Goal: Task Accomplishment & Management: Complete application form

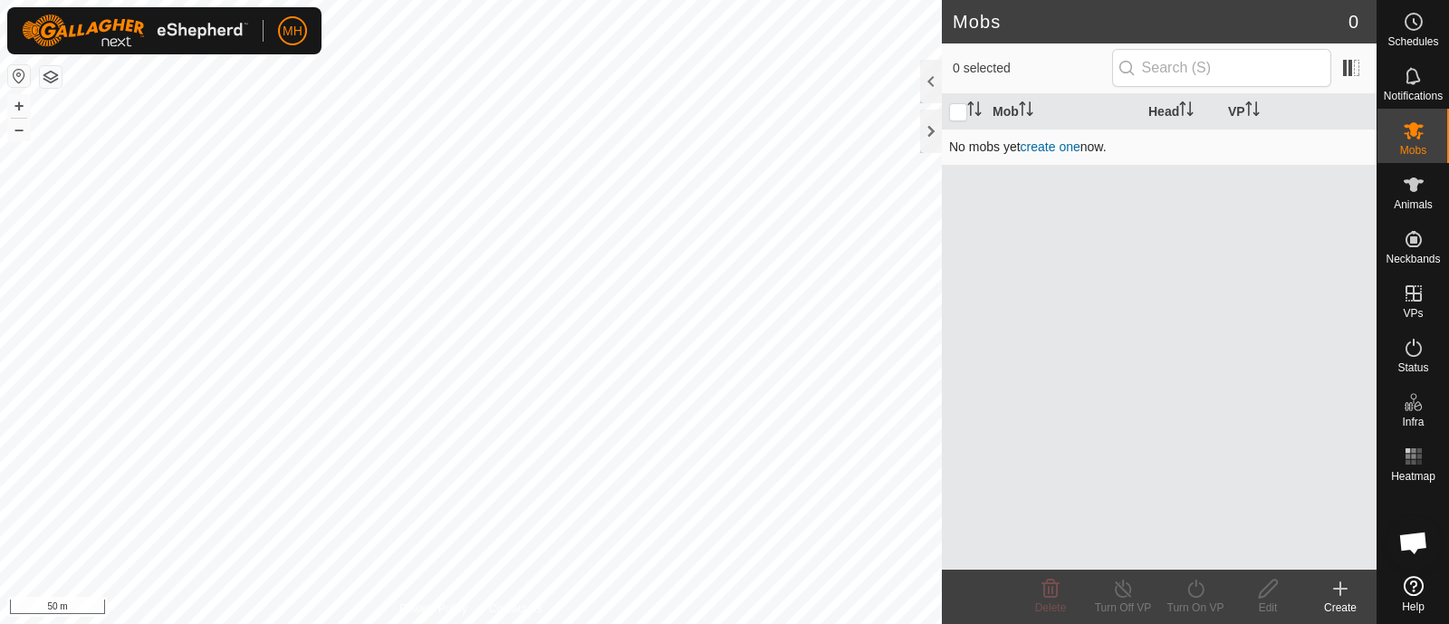
click at [792, 266] on div "Mobs 0 0 selected Mob Head VP No mobs yet create one now. Delete Turn Off VP Tu…" at bounding box center [688, 312] width 1376 height 624
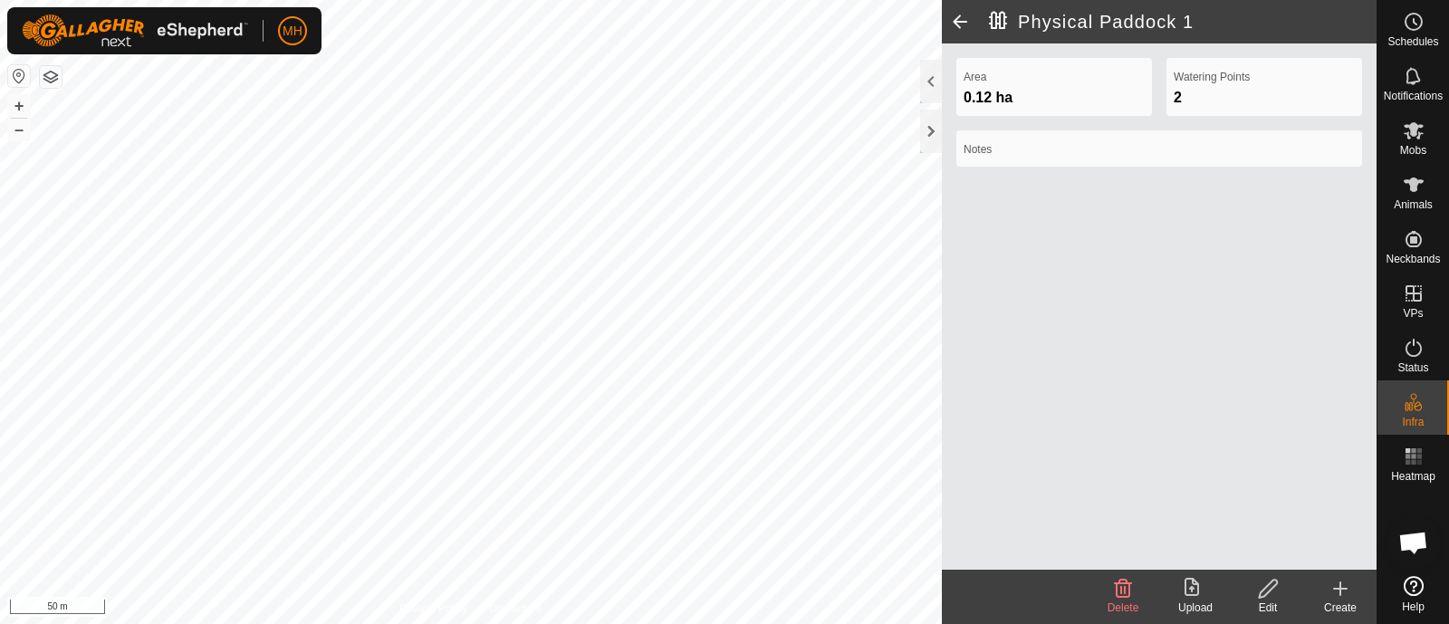
click at [962, 23] on span at bounding box center [960, 21] width 36 height 43
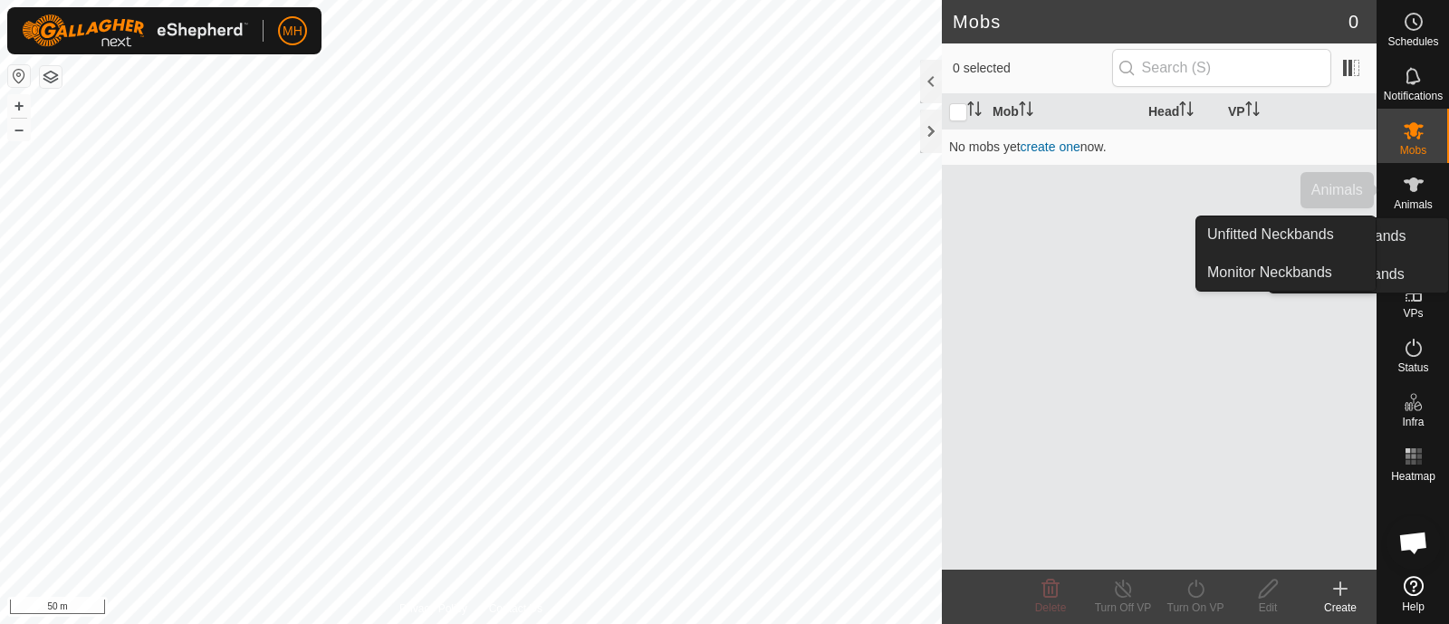
click at [1448, 192] on div "Animals" at bounding box center [1413, 190] width 72 height 54
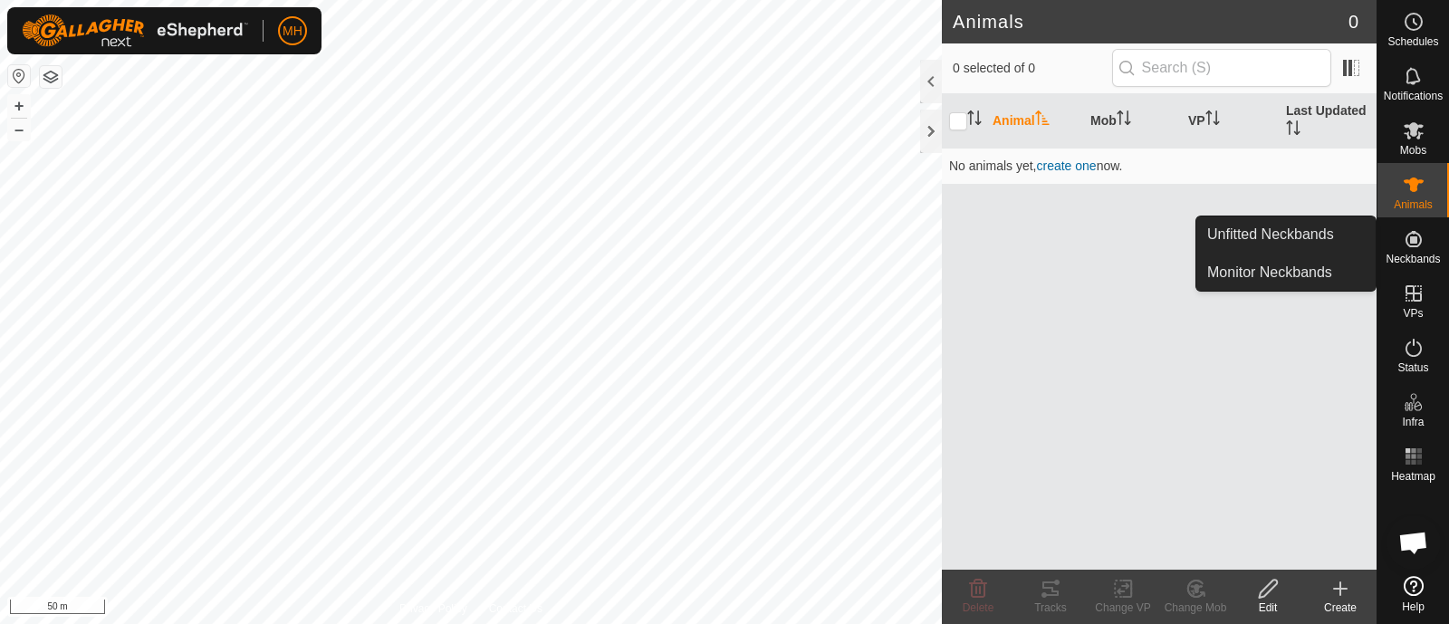
click at [1403, 247] on icon at bounding box center [1413, 239] width 22 height 22
click at [1426, 254] on span "Neckbands" at bounding box center [1412, 259] width 54 height 11
click at [1317, 243] on link "Unfitted Neckbands" at bounding box center [1285, 234] width 179 height 36
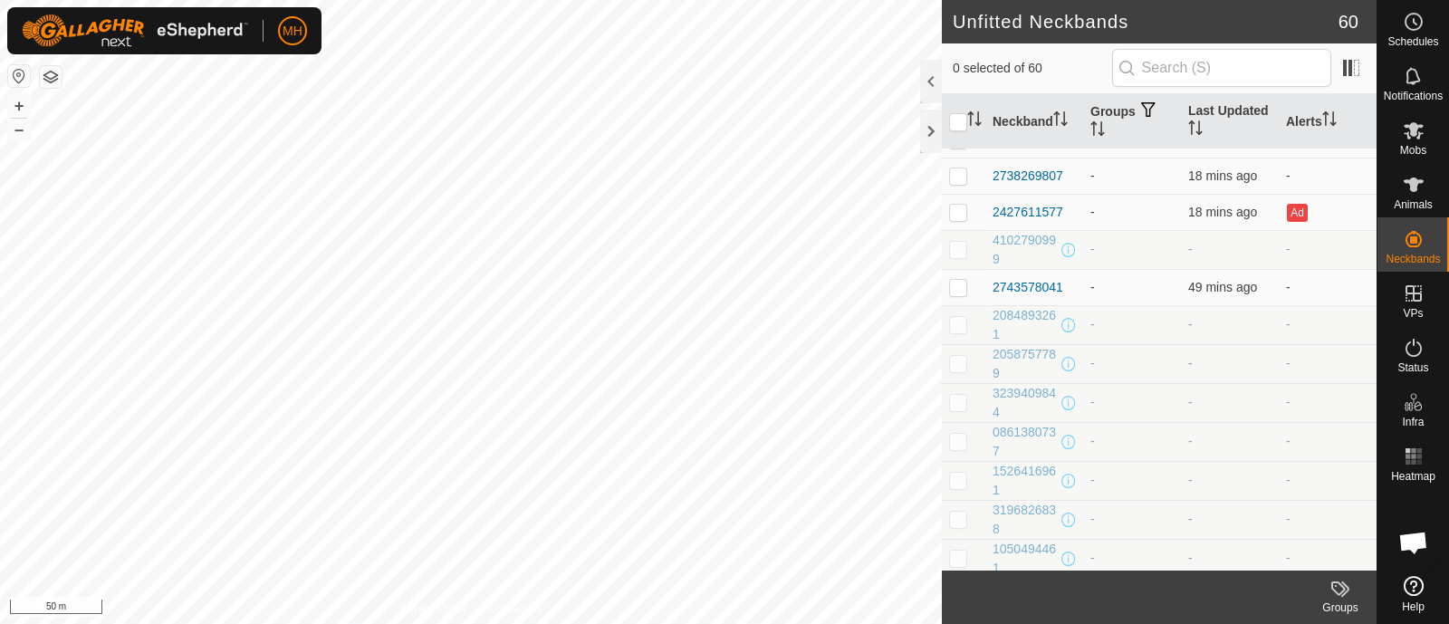
scroll to position [1799, 0]
drag, startPoint x: 1129, startPoint y: 421, endPoint x: 1182, endPoint y: 301, distance: 131.4
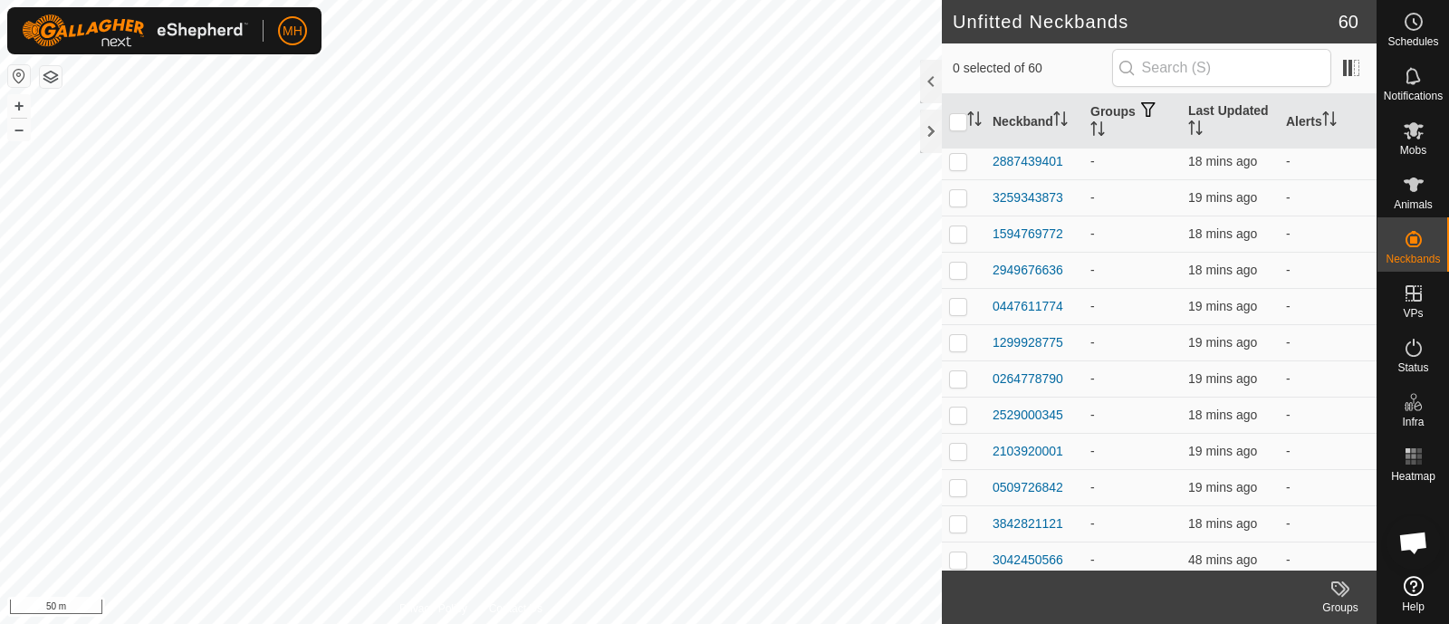
scroll to position [1075, 0]
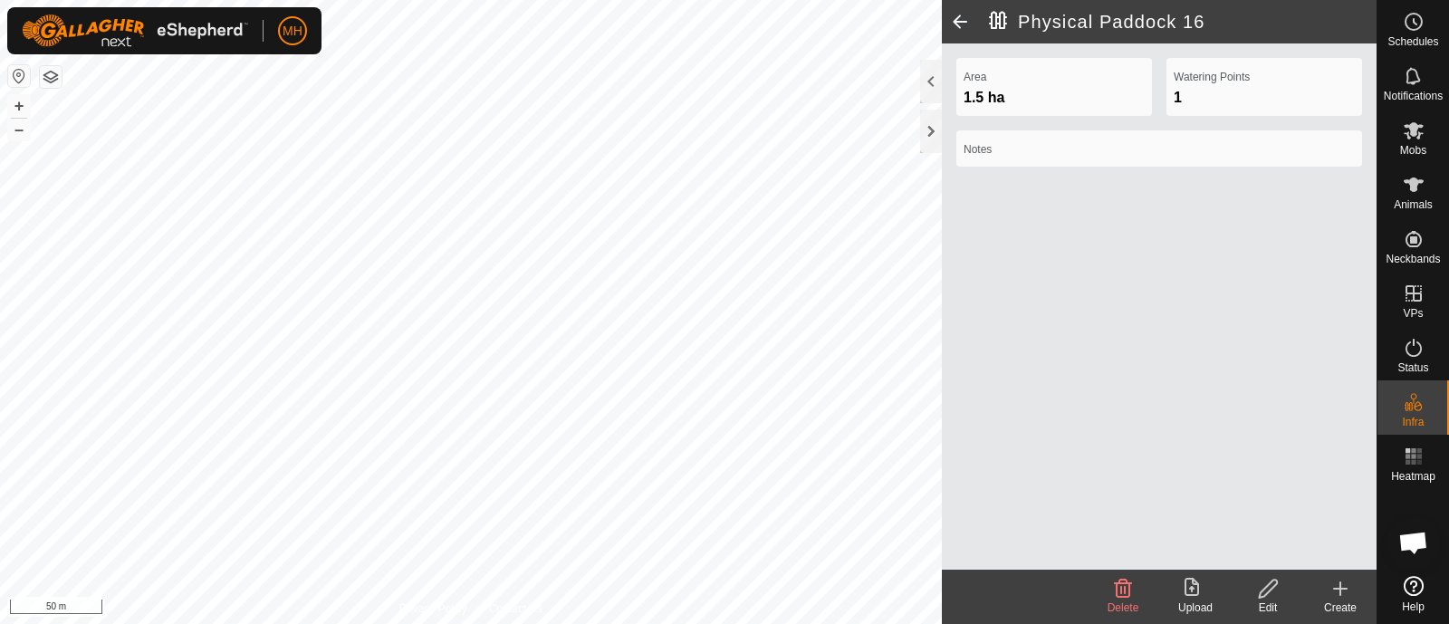
click at [953, 24] on span at bounding box center [960, 21] width 36 height 43
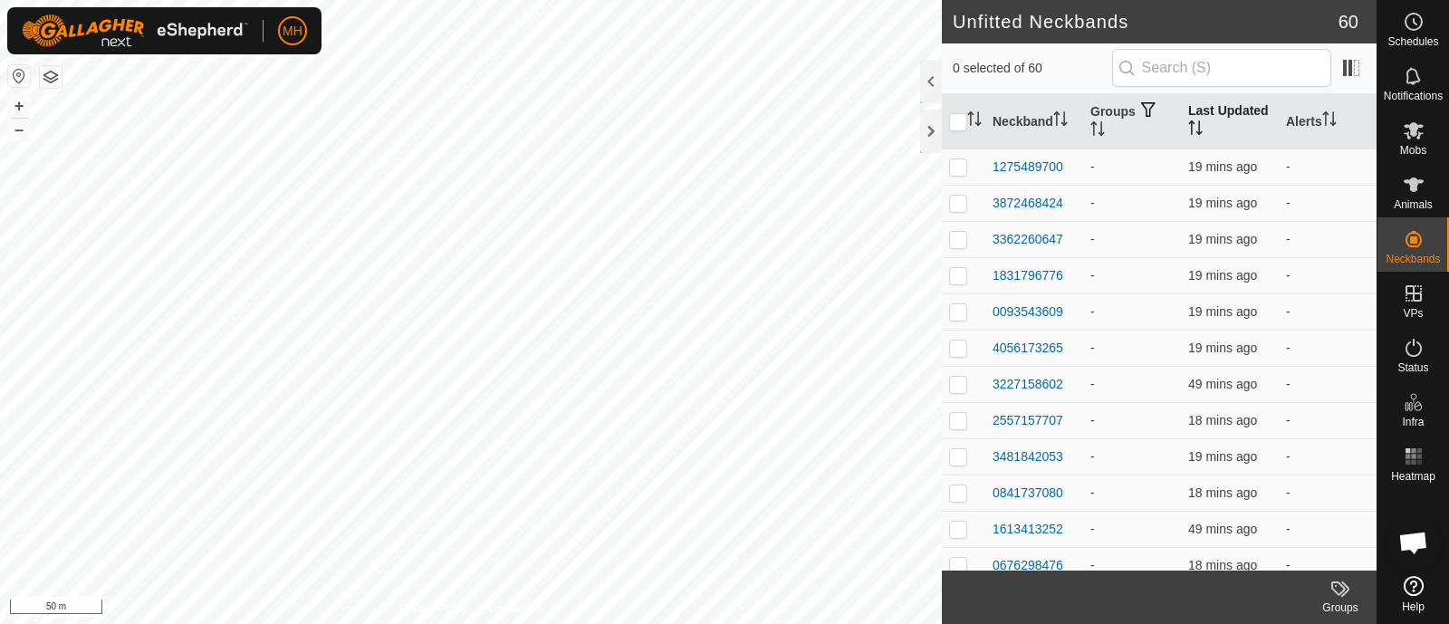
click at [1213, 127] on th "Last Updated" at bounding box center [1230, 121] width 98 height 55
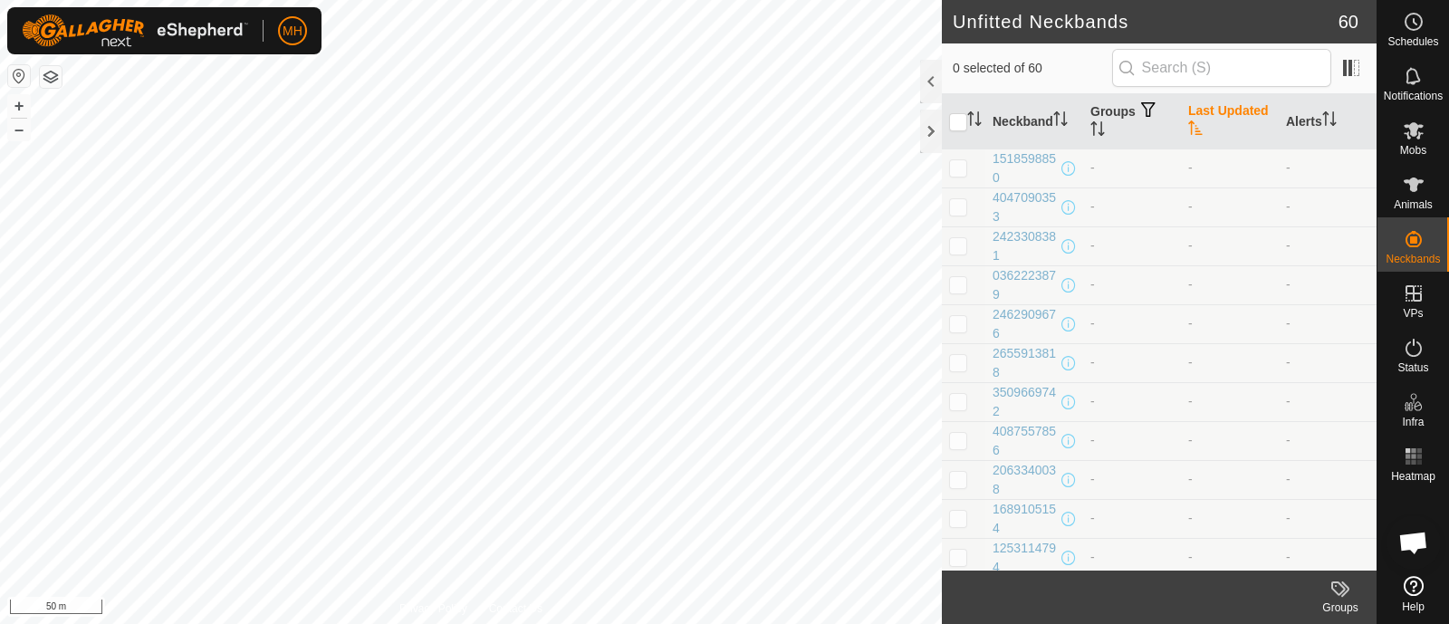
click at [1219, 129] on th "Last Updated" at bounding box center [1230, 121] width 98 height 55
click at [969, 325] on td at bounding box center [963, 326] width 43 height 39
checkbox input "true"
click at [958, 351] on td at bounding box center [963, 365] width 43 height 39
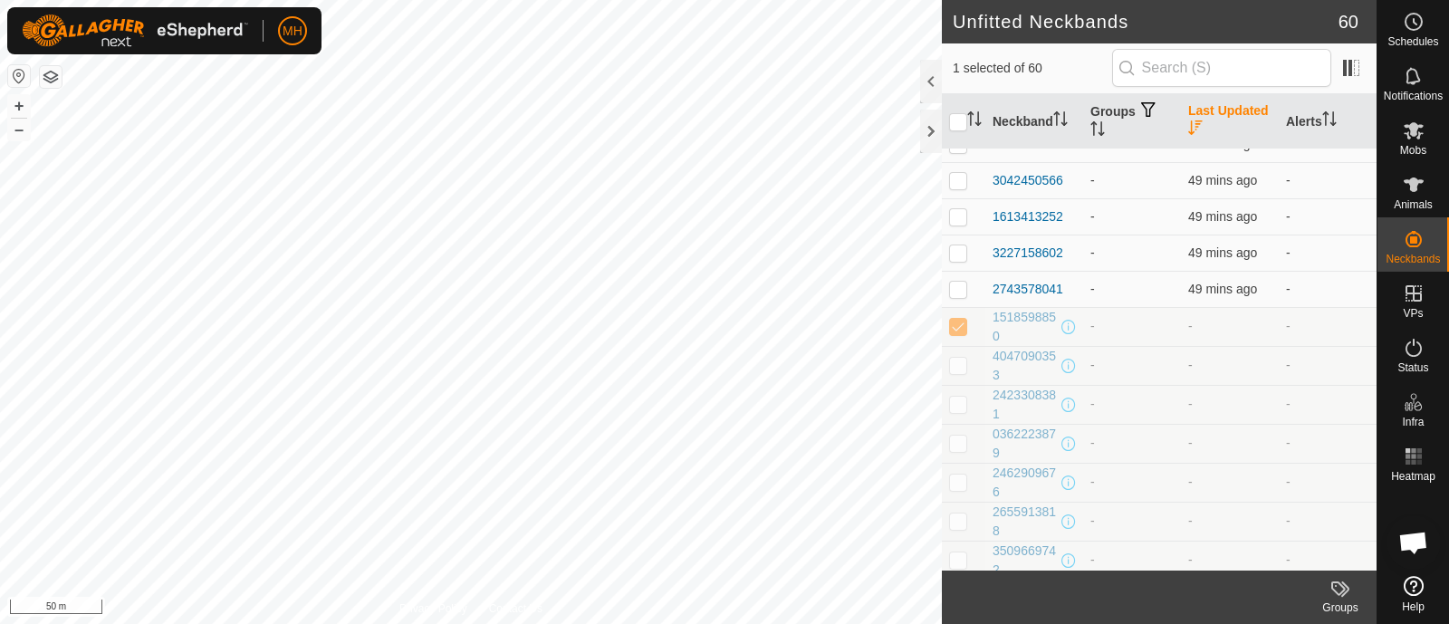
checkbox input "true"
click at [960, 321] on p-checkbox at bounding box center [958, 326] width 18 height 14
checkbox input "false"
click at [960, 368] on p-checkbox at bounding box center [958, 365] width 18 height 14
checkbox input "false"
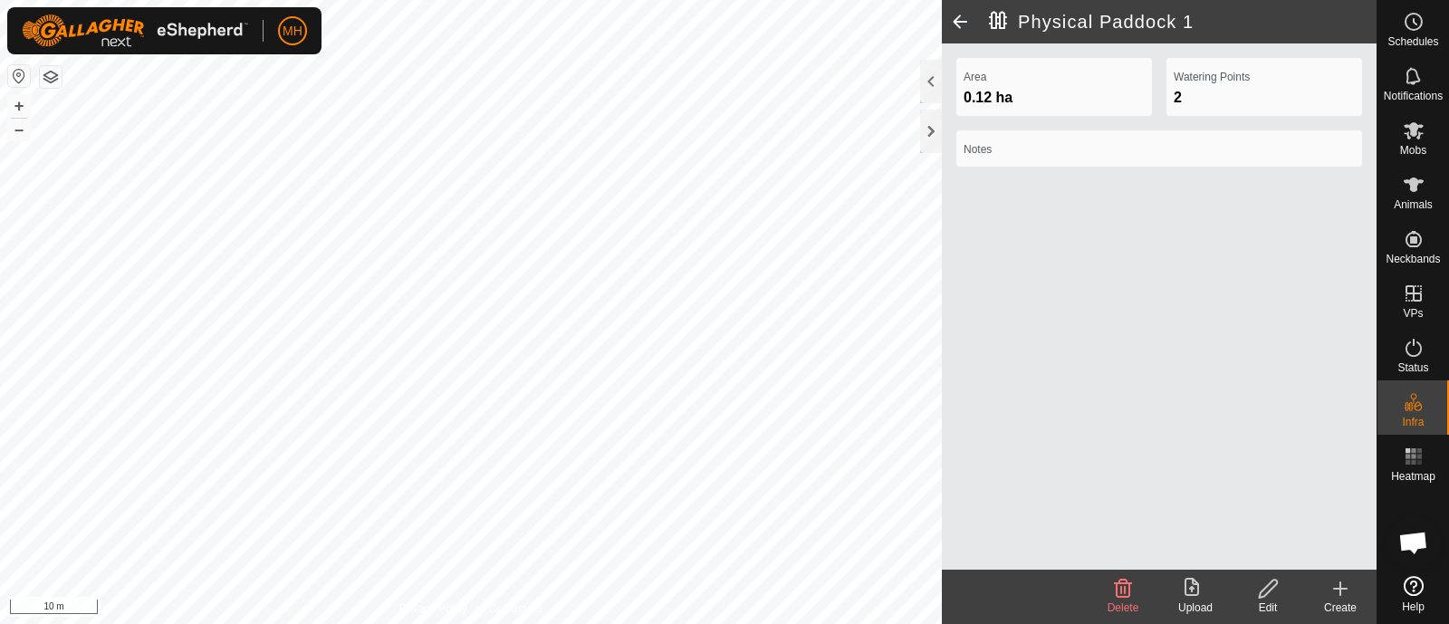
click at [952, 21] on span at bounding box center [960, 21] width 36 height 43
click at [961, 20] on span at bounding box center [960, 21] width 36 height 43
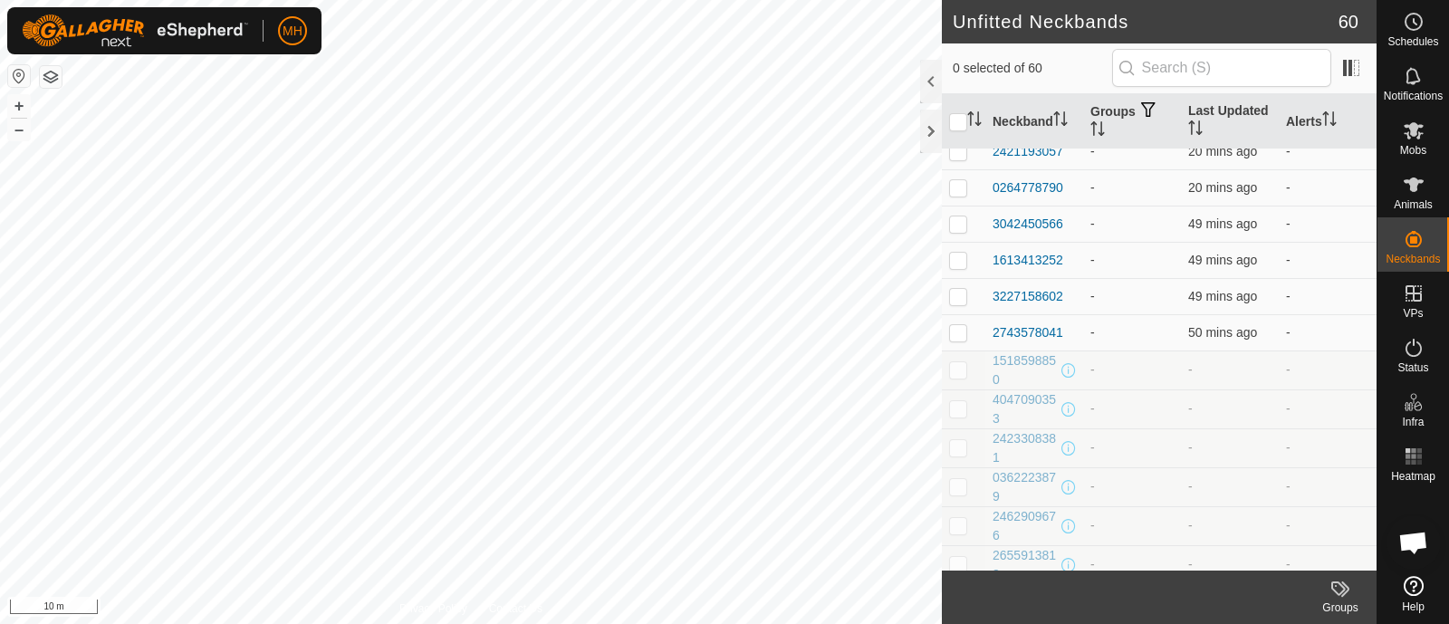
scroll to position [1219, 0]
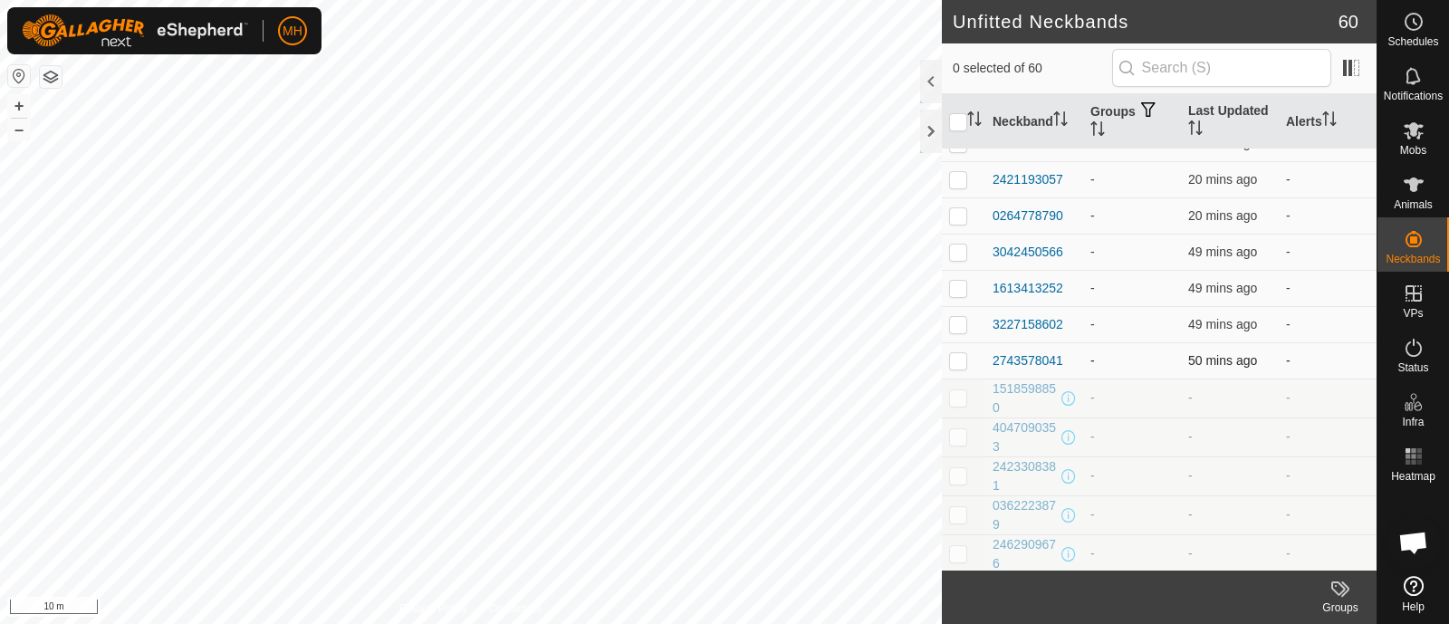
click at [958, 364] on p-checkbox at bounding box center [958, 360] width 18 height 14
checkbox input "false"
click at [957, 321] on p-checkbox at bounding box center [958, 324] width 18 height 14
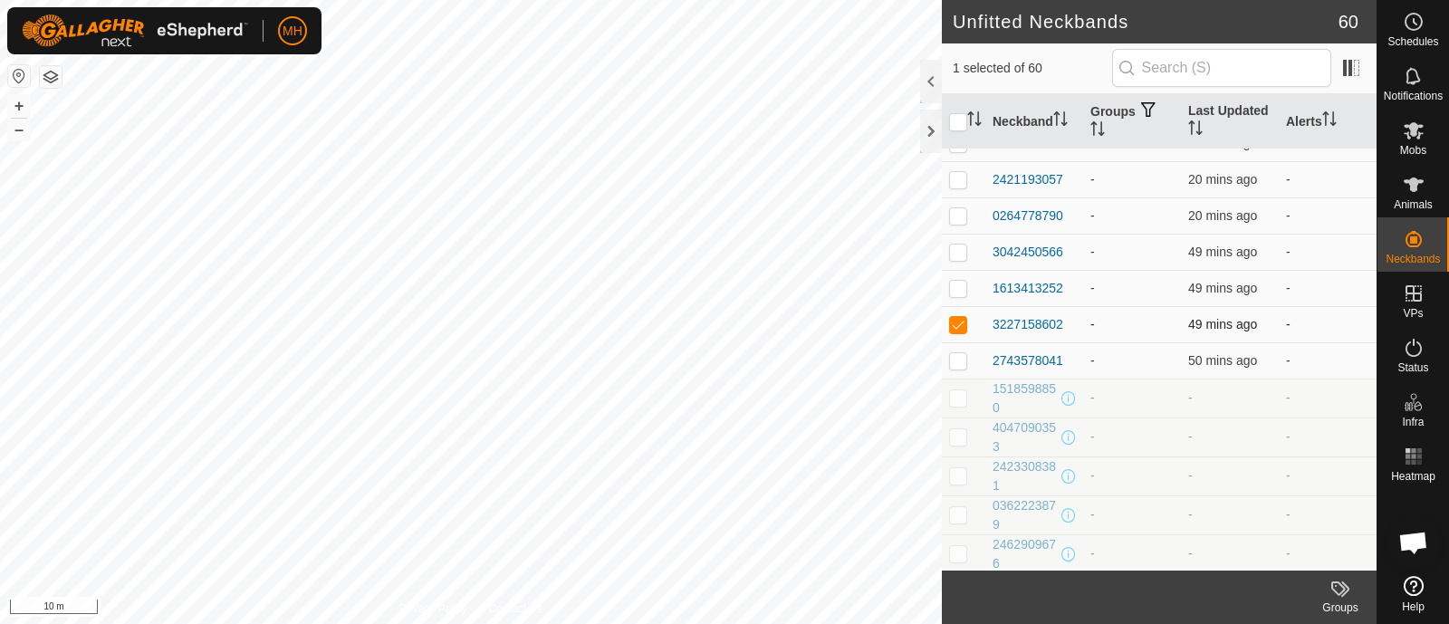
checkbox input "false"
click at [1349, 70] on span at bounding box center [1350, 67] width 29 height 29
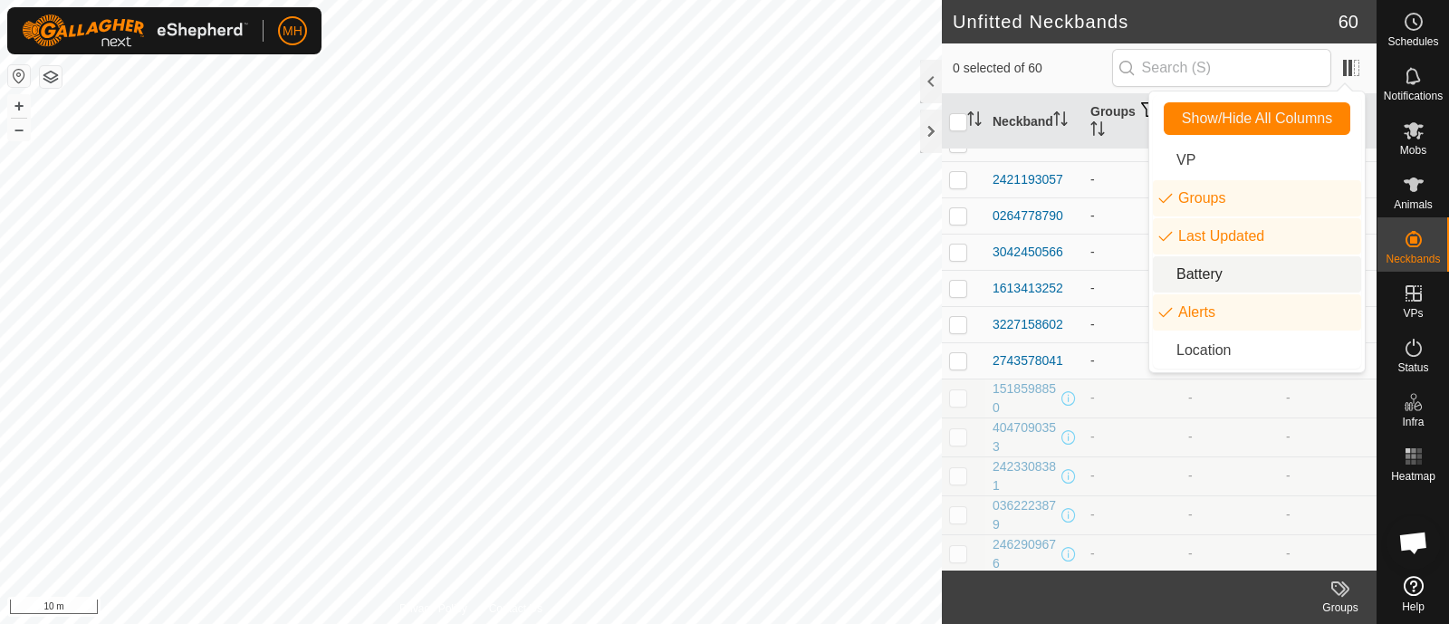
click at [1209, 278] on li "Battery" at bounding box center [1257, 274] width 208 height 36
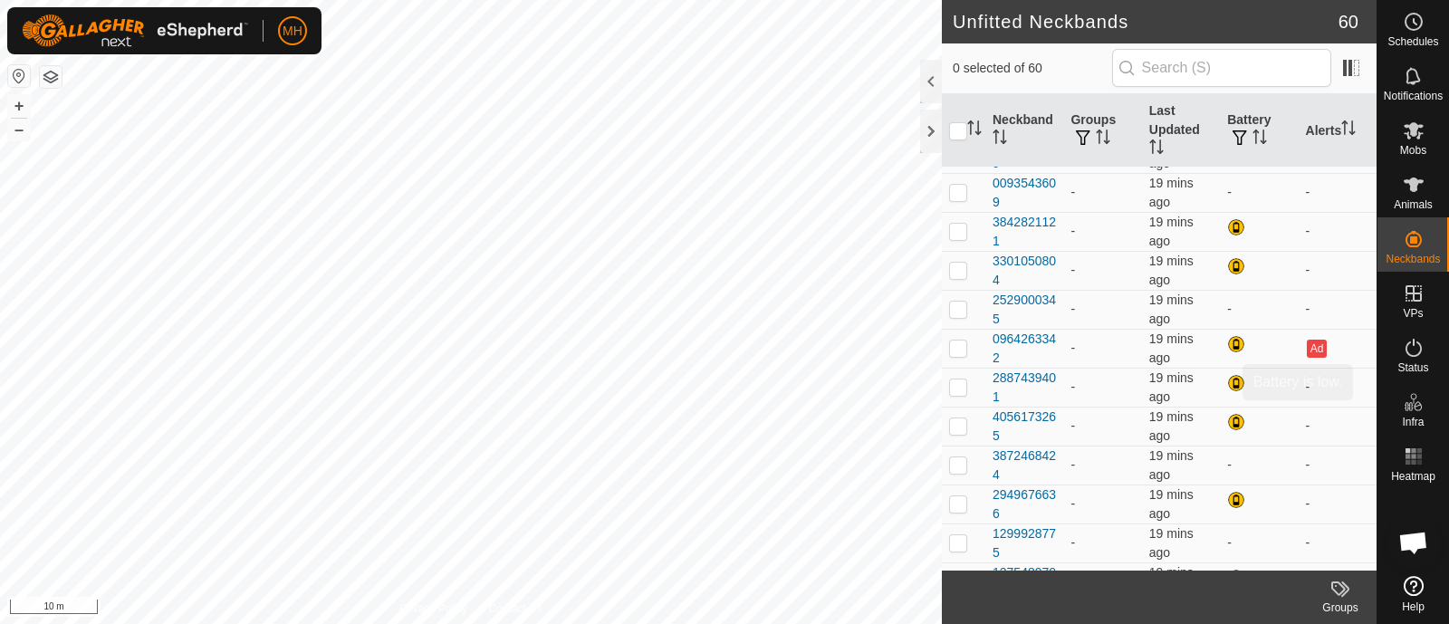
scroll to position [537, 0]
click at [1344, 84] on app-column-selector at bounding box center [1348, 68] width 34 height 35
click at [1349, 72] on span at bounding box center [1350, 67] width 29 height 29
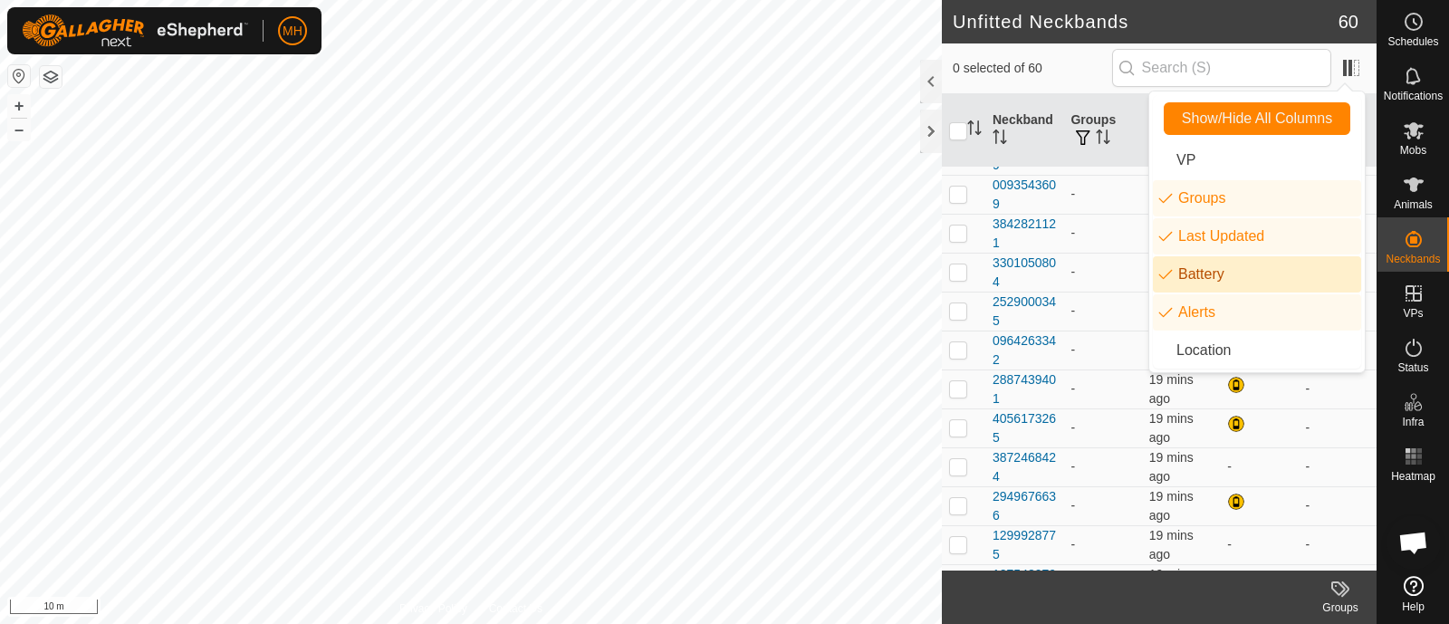
click at [1215, 276] on li "Battery" at bounding box center [1257, 274] width 208 height 36
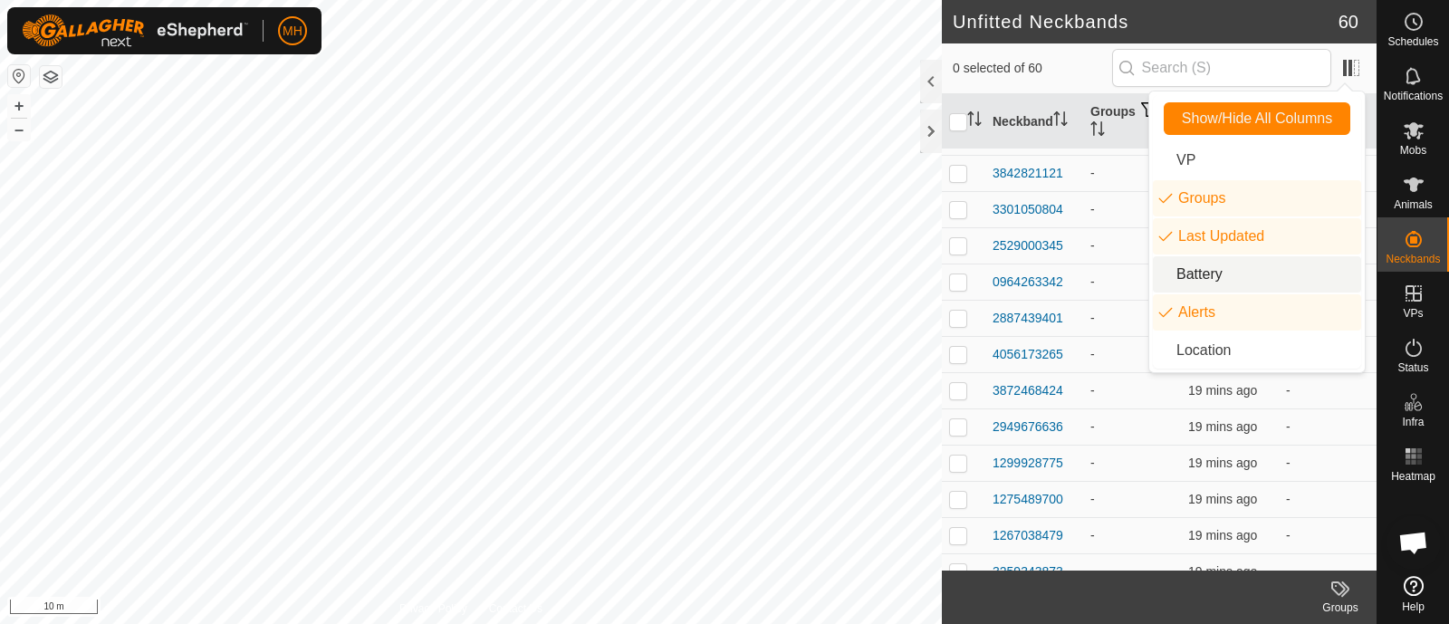
scroll to position [490, 0]
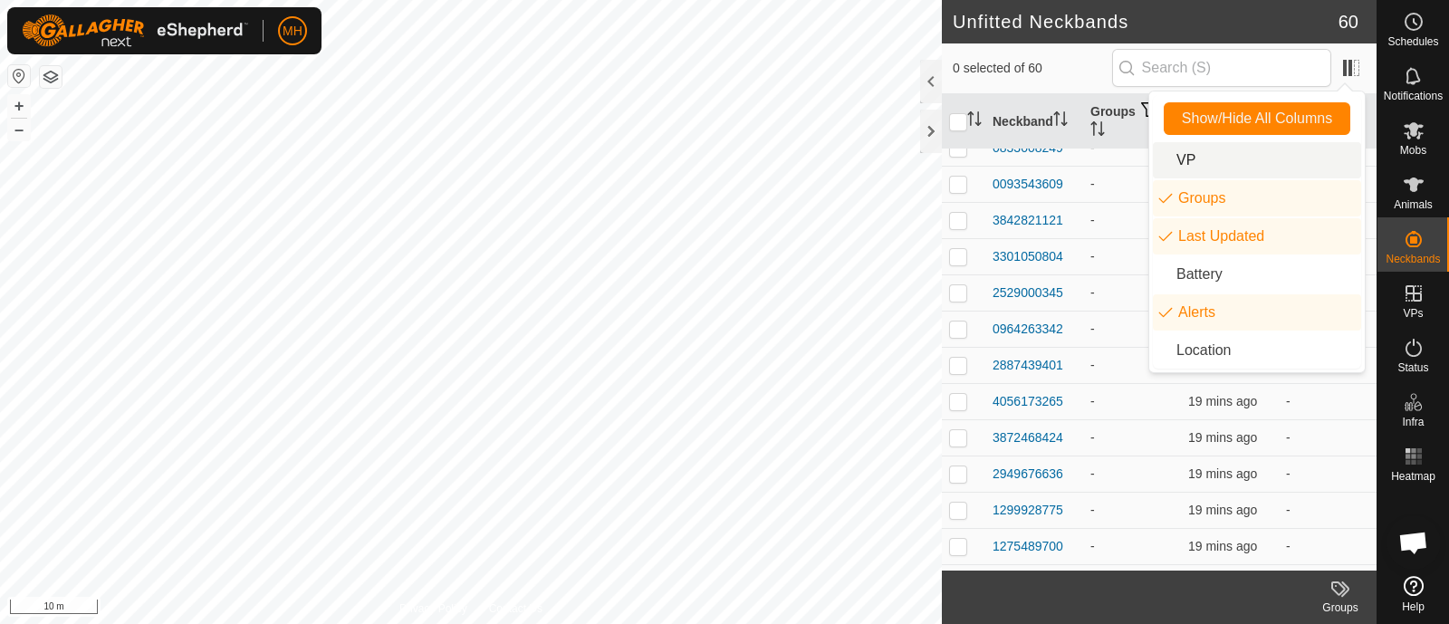
click at [1213, 163] on li "VP" at bounding box center [1257, 160] width 208 height 36
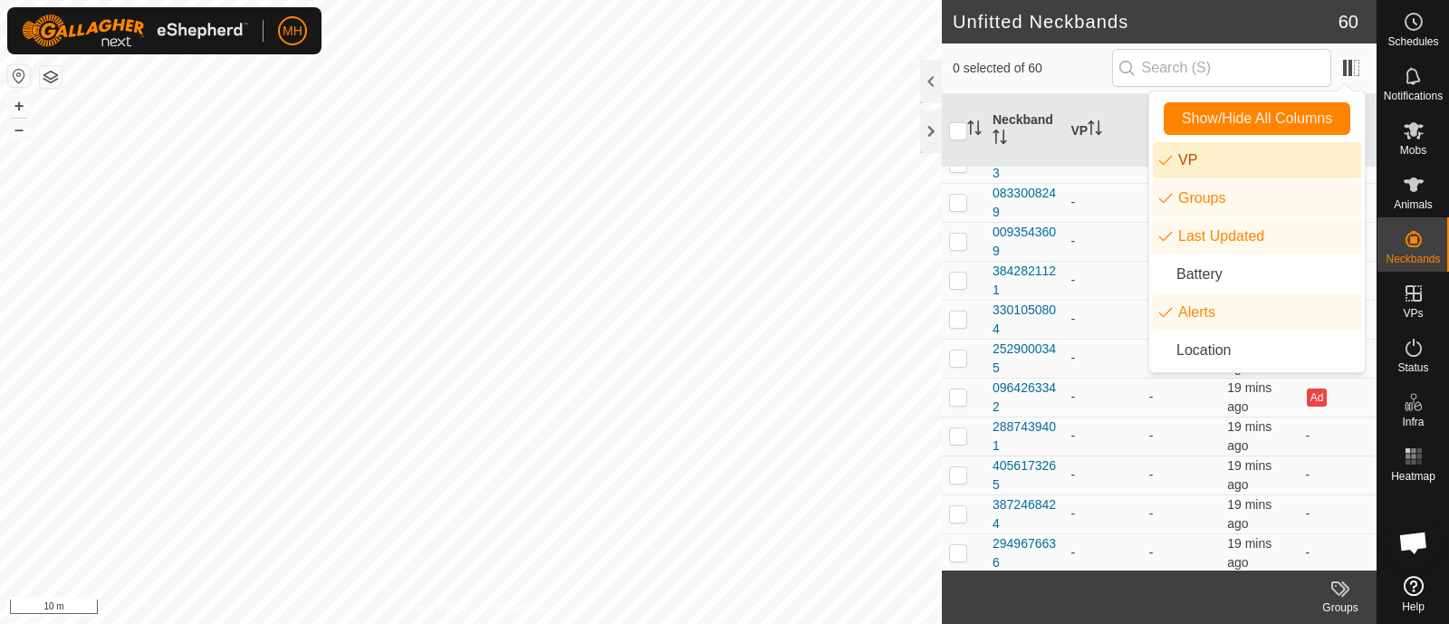
scroll to position [537, 0]
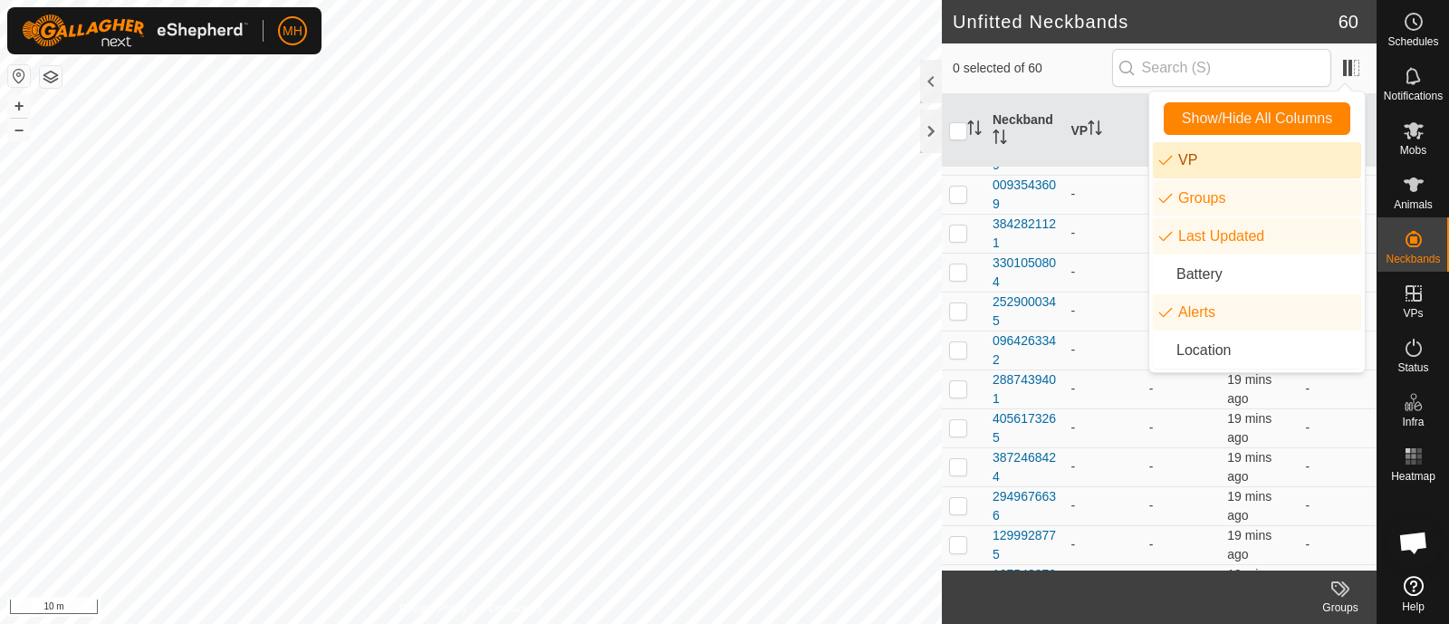
click at [1220, 162] on li "VP" at bounding box center [1257, 160] width 208 height 36
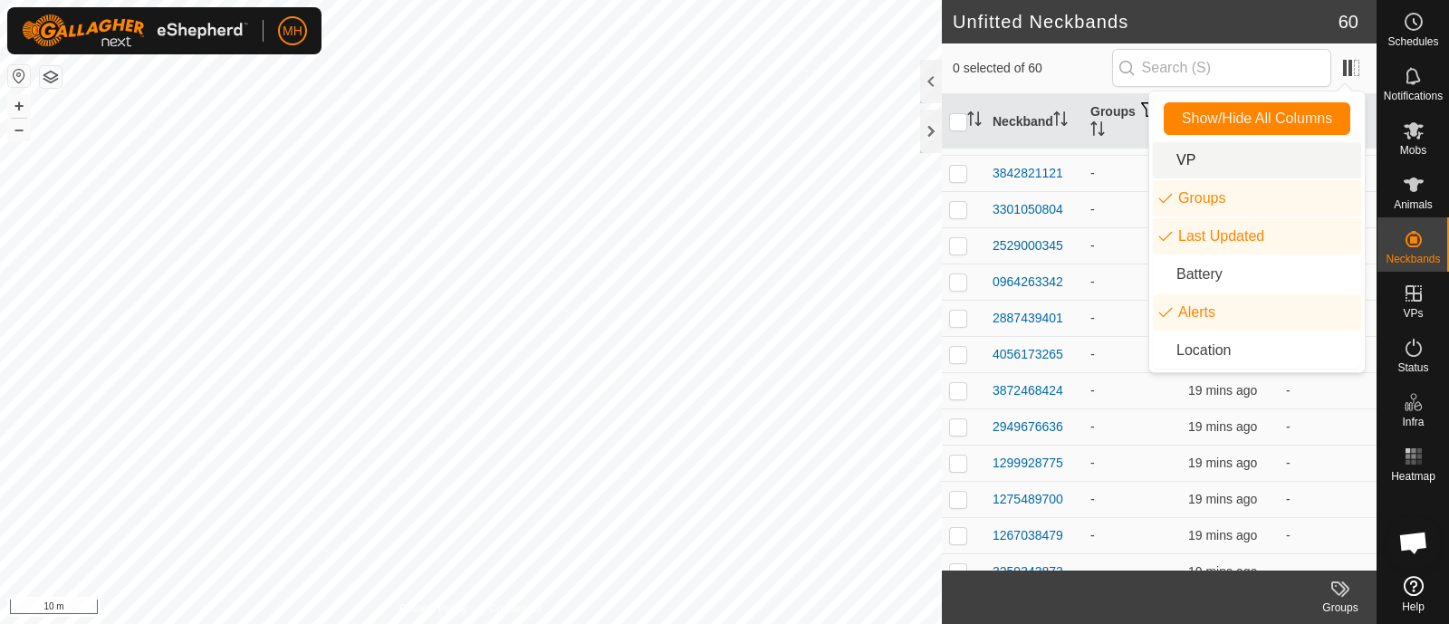
scroll to position [490, 0]
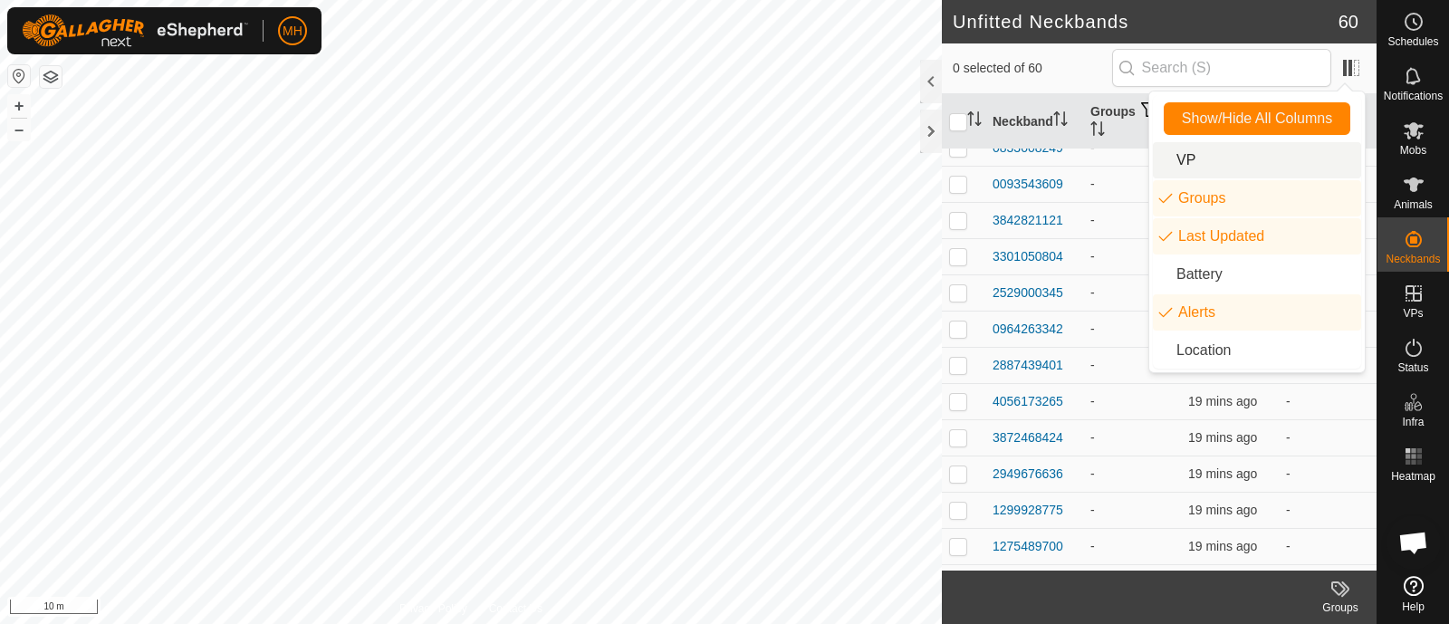
click at [1124, 29] on h2 "Unfitted Neckbands" at bounding box center [1145, 22] width 386 height 22
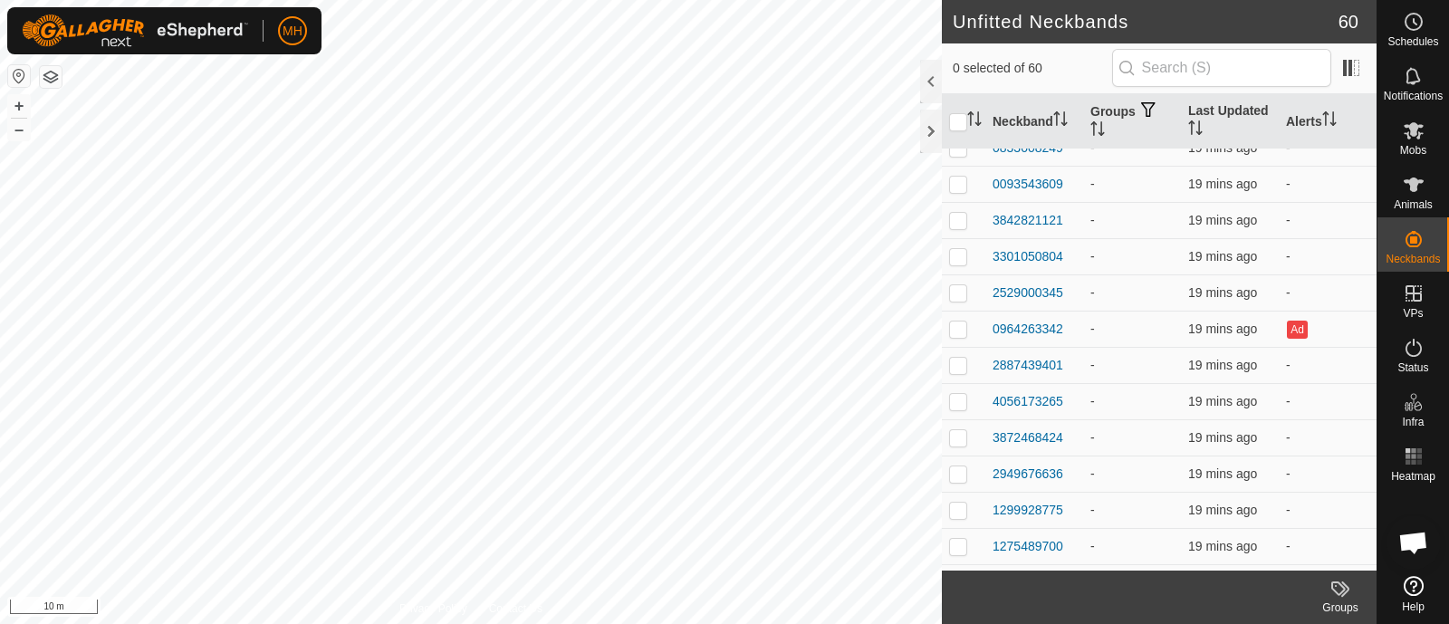
click at [1417, 540] on span "Open chat" at bounding box center [1413, 543] width 30 height 25
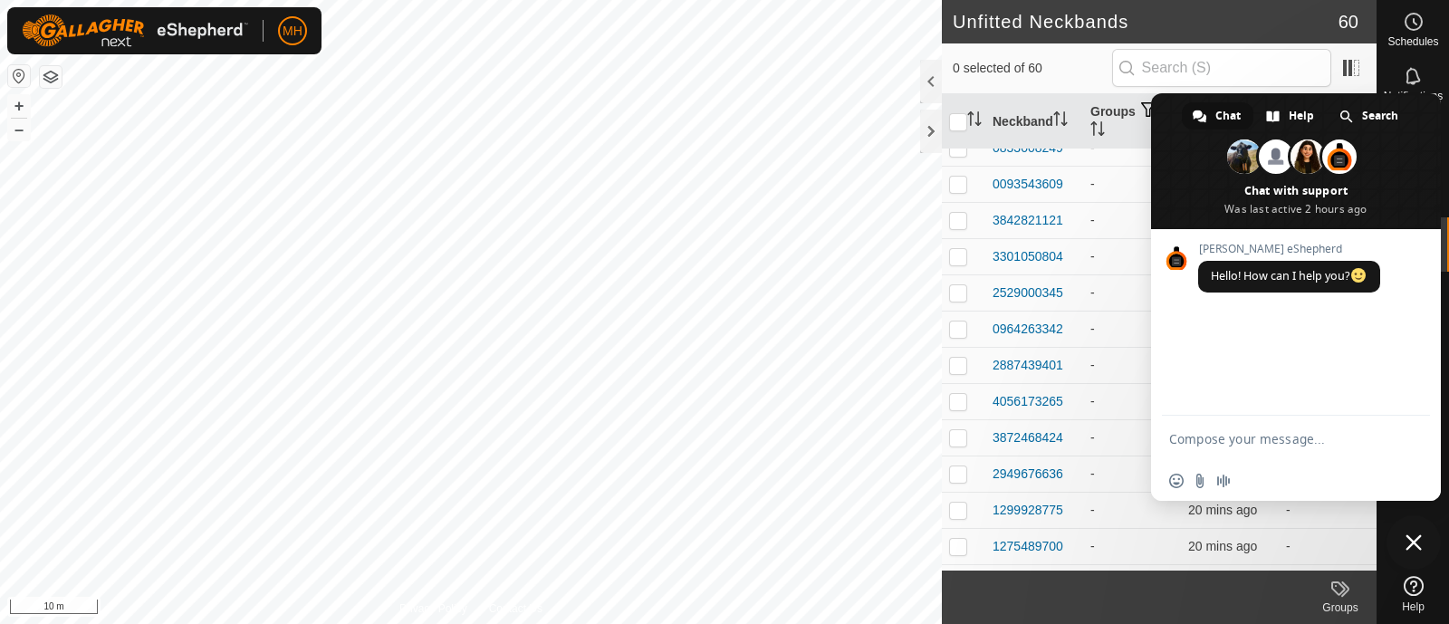
click at [1408, 541] on span "Close chat" at bounding box center [1413, 542] width 16 height 16
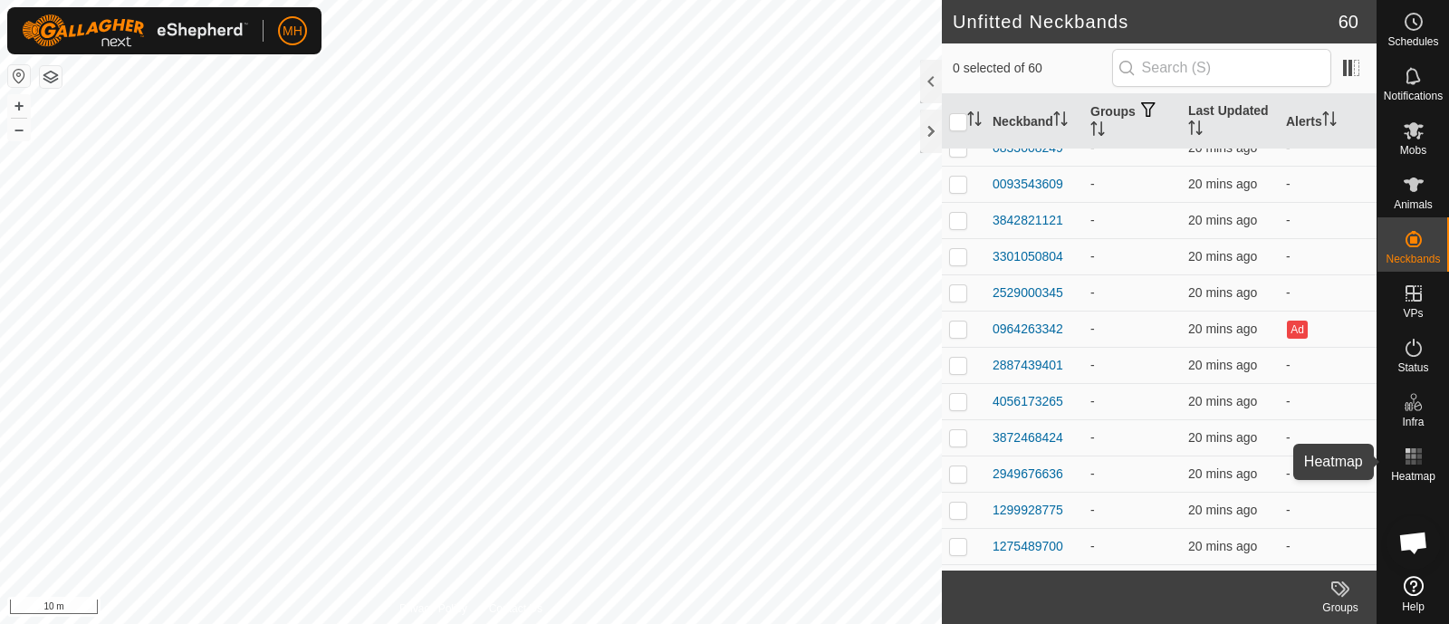
click at [1416, 471] on span "Heatmap" at bounding box center [1413, 476] width 44 height 11
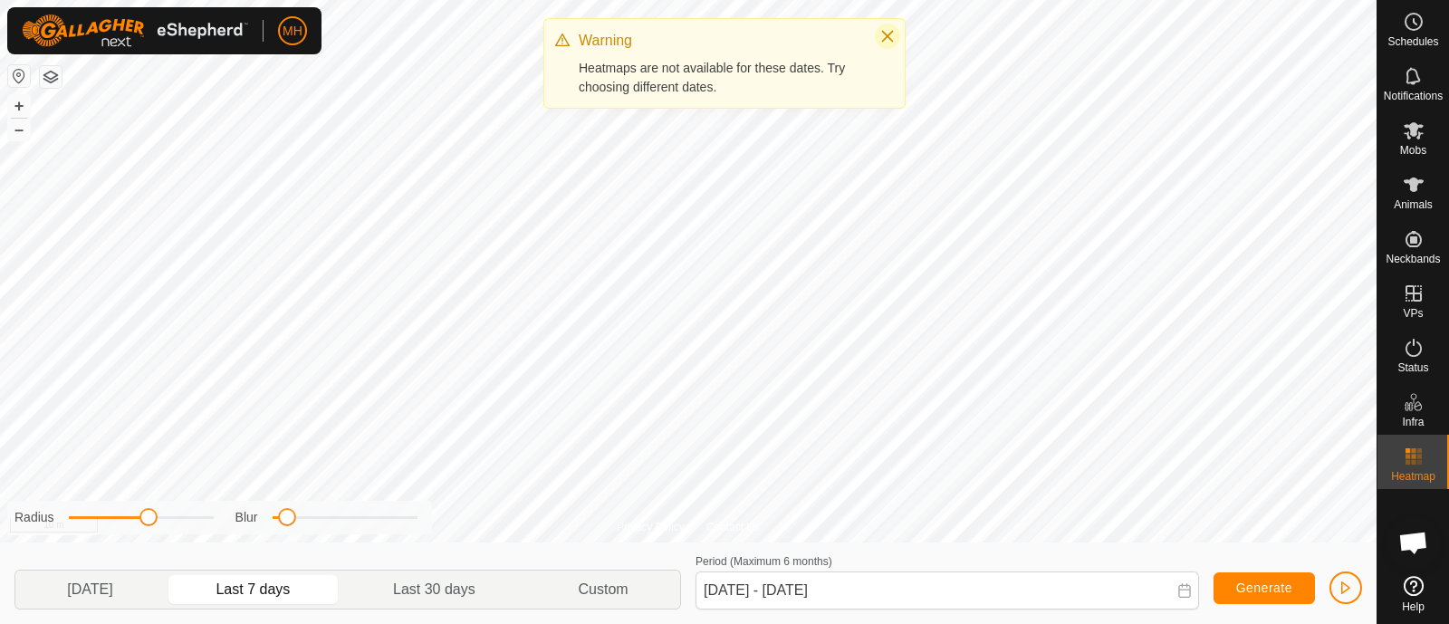
click at [885, 35] on icon "Close" at bounding box center [887, 36] width 14 height 14
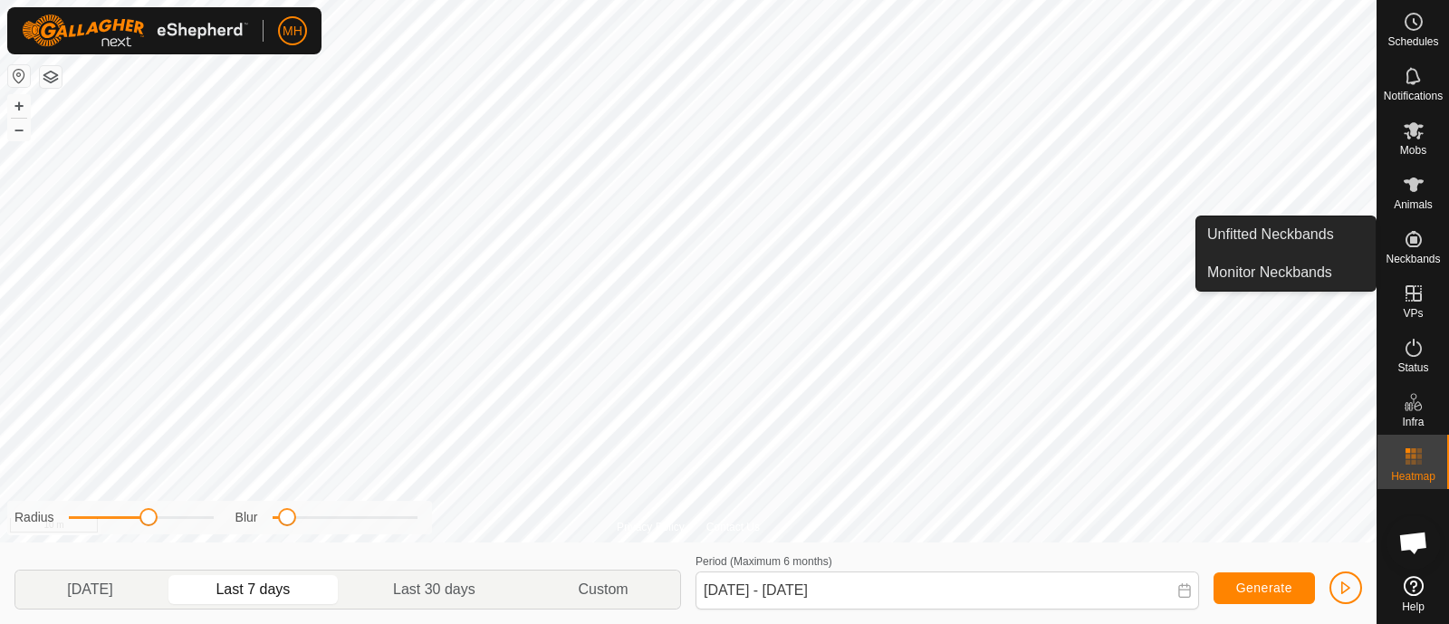
click at [1426, 248] on es-neckbands-svg-icon at bounding box center [1413, 239] width 33 height 29
click at [1418, 263] on span "Neckbands" at bounding box center [1412, 259] width 54 height 11
click at [1293, 221] on link "Unfitted Neckbands" at bounding box center [1285, 234] width 179 height 36
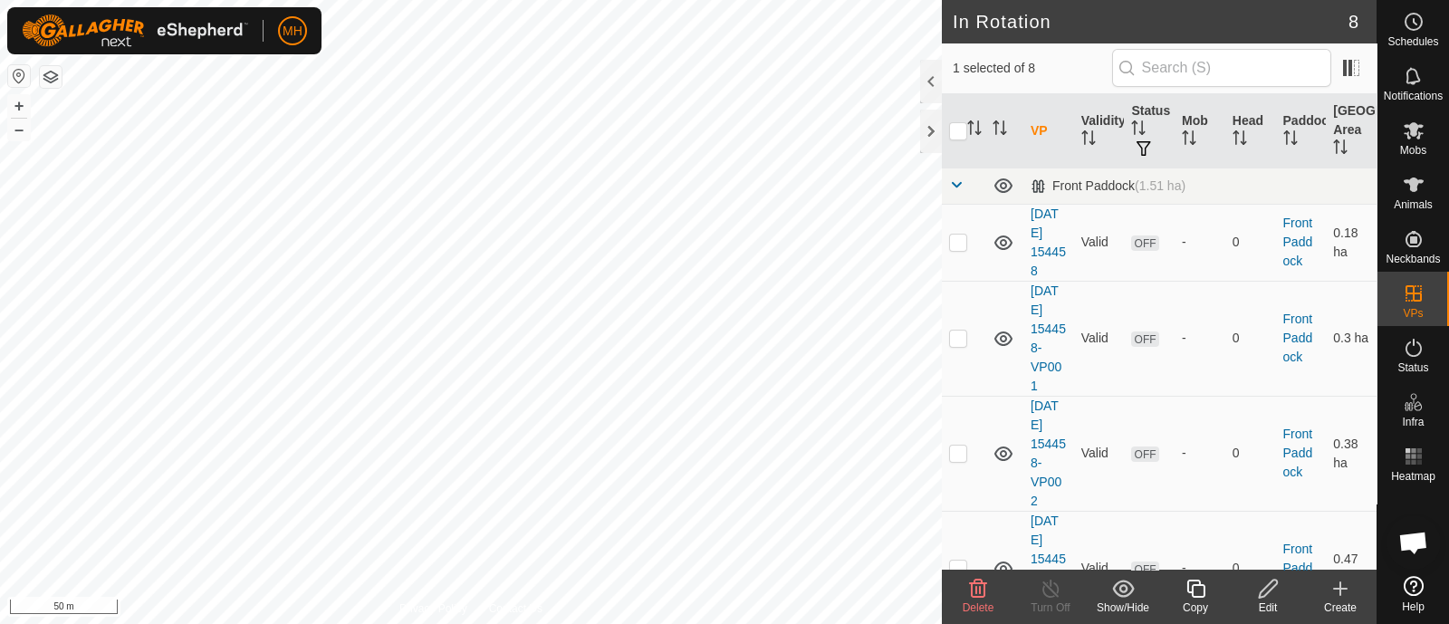
checkbox input "true"
checkbox input "false"
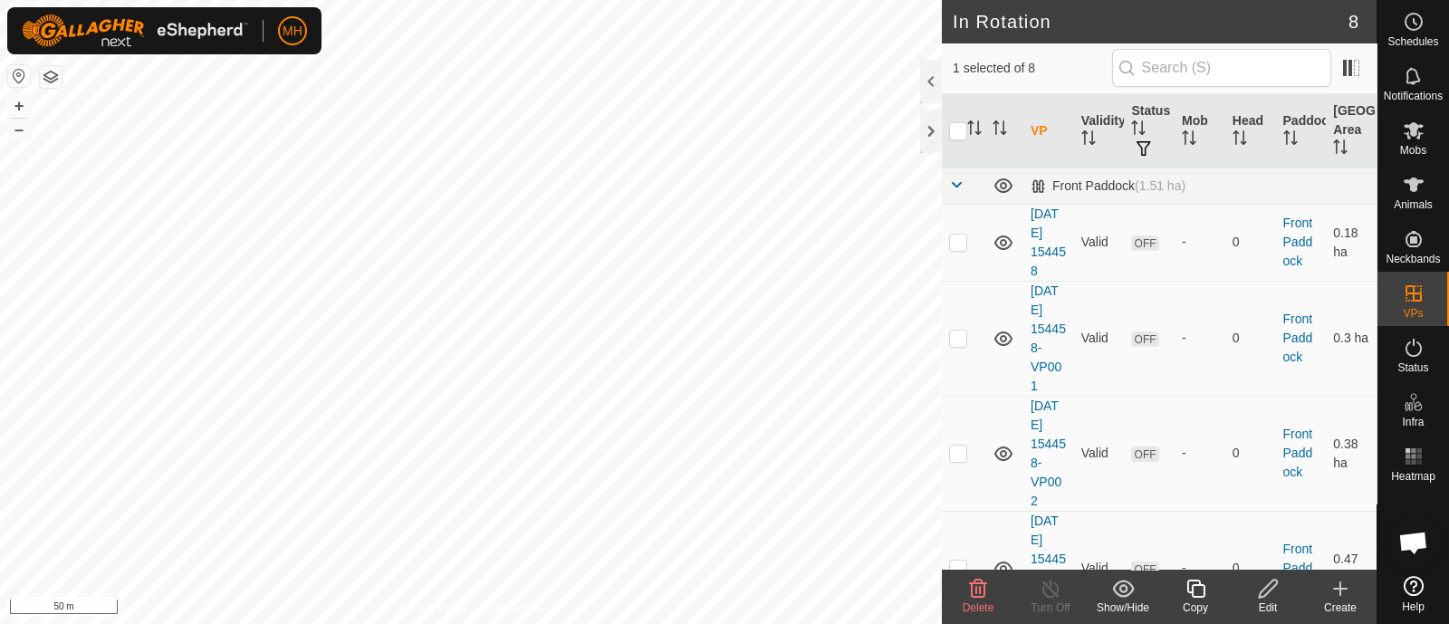
checkbox input "false"
checkbox input "true"
click at [1408, 191] on icon at bounding box center [1413, 185] width 22 height 22
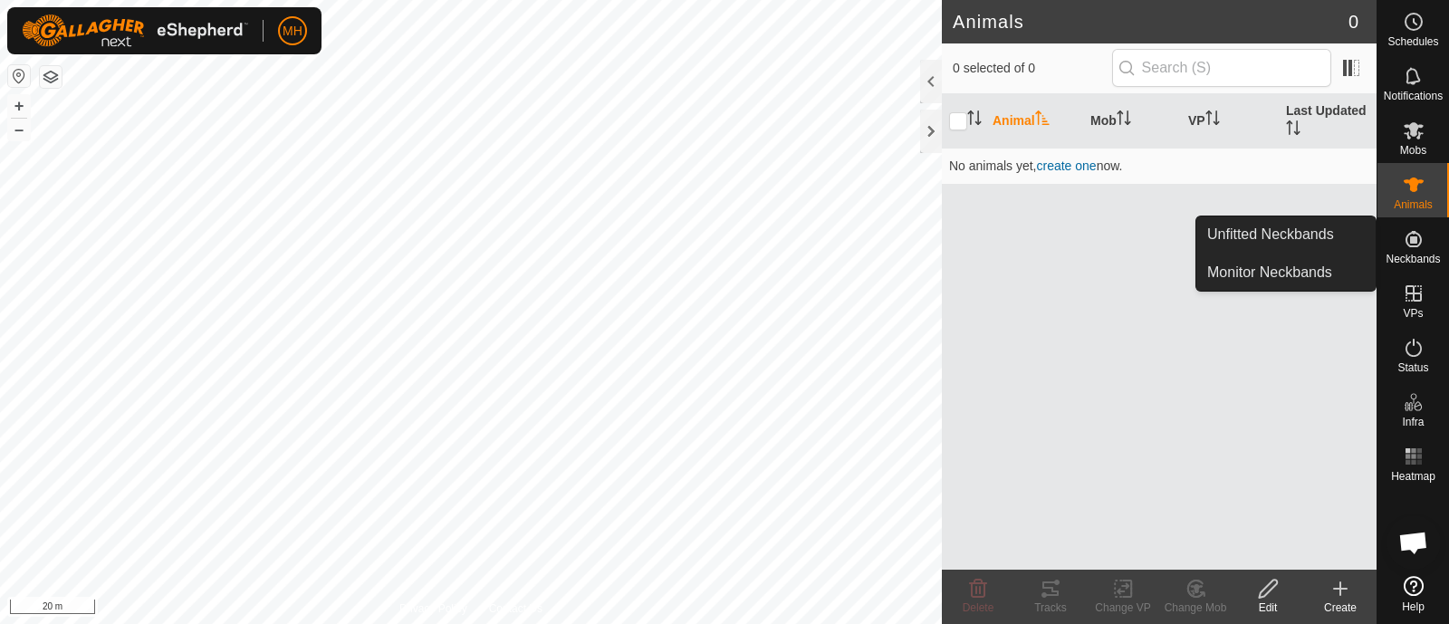
click at [1418, 239] on icon at bounding box center [1413, 239] width 22 height 22
click at [1335, 238] on link "Unfitted Neckbands" at bounding box center [1285, 234] width 179 height 36
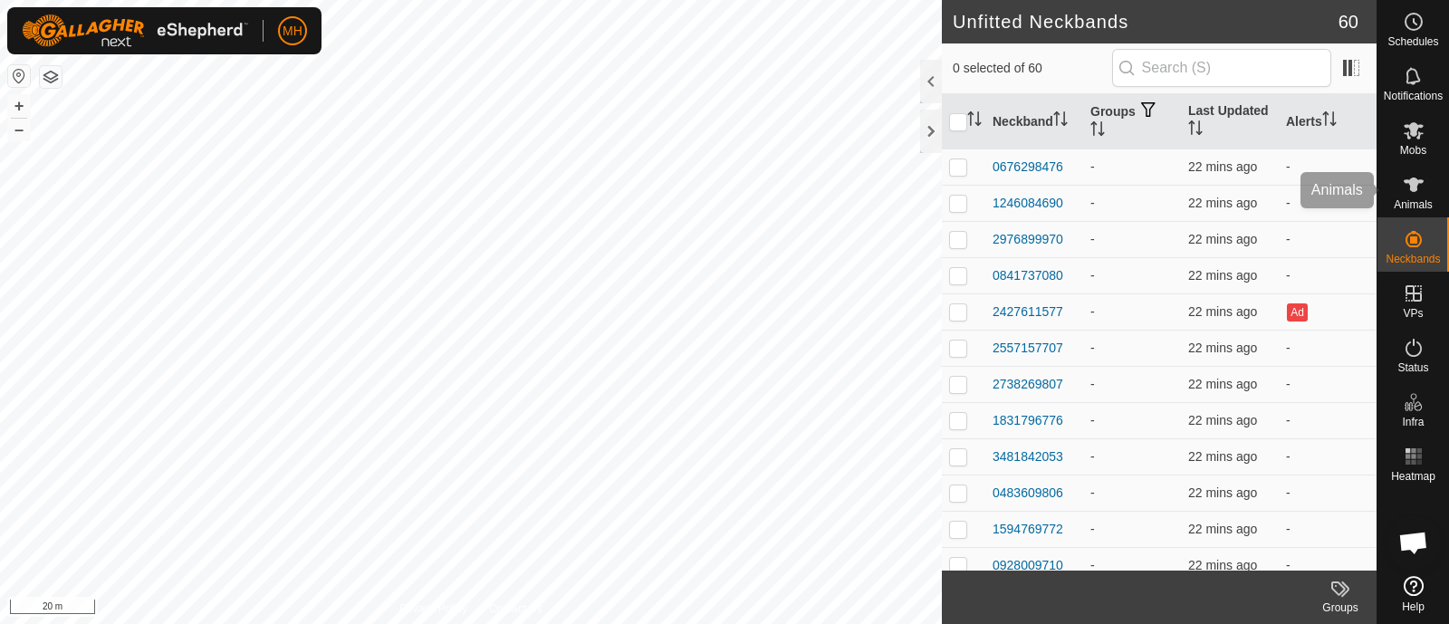
click at [1425, 201] on span "Animals" at bounding box center [1412, 204] width 39 height 11
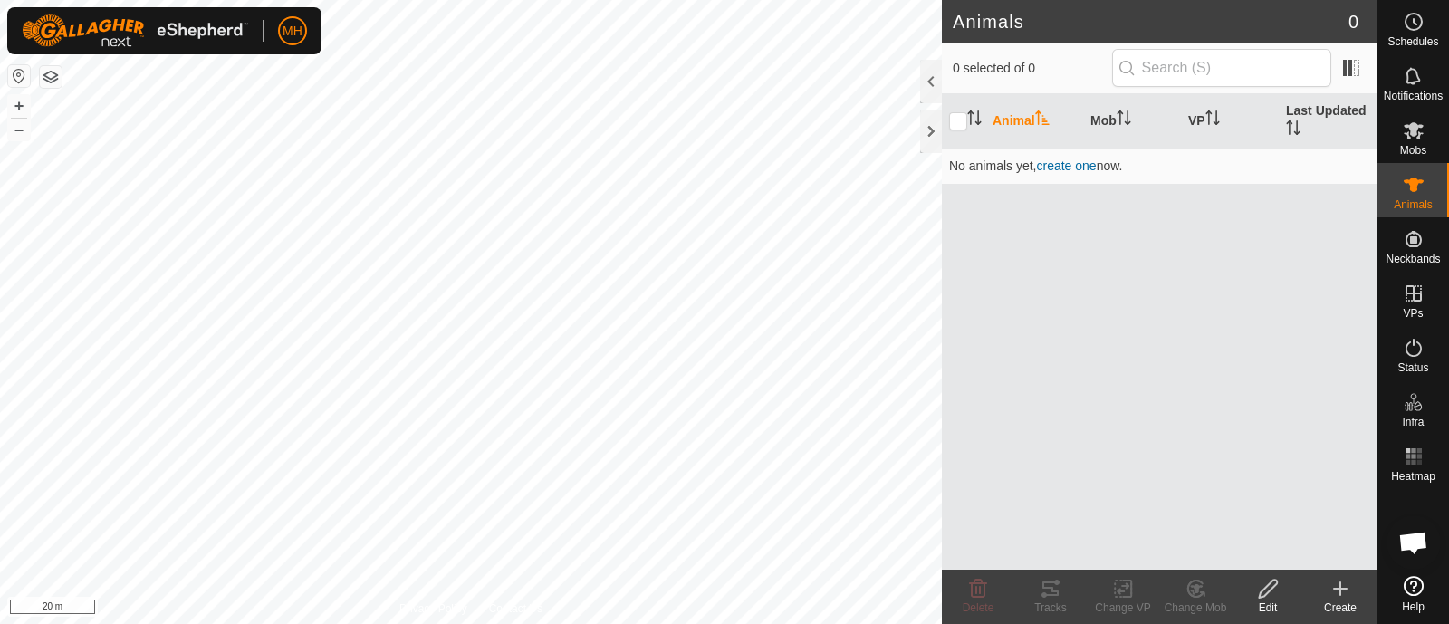
click at [1341, 590] on icon at bounding box center [1340, 589] width 22 height 22
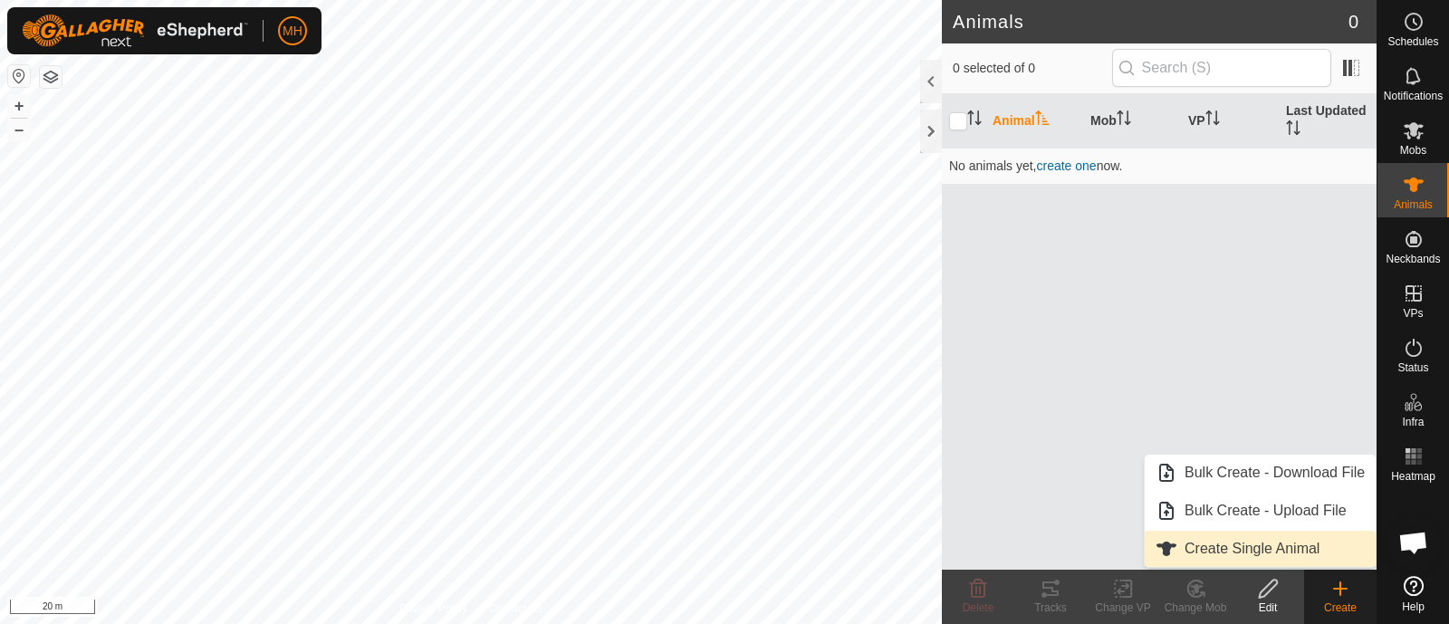
click at [1288, 549] on link "Create Single Animal" at bounding box center [1259, 549] width 231 height 36
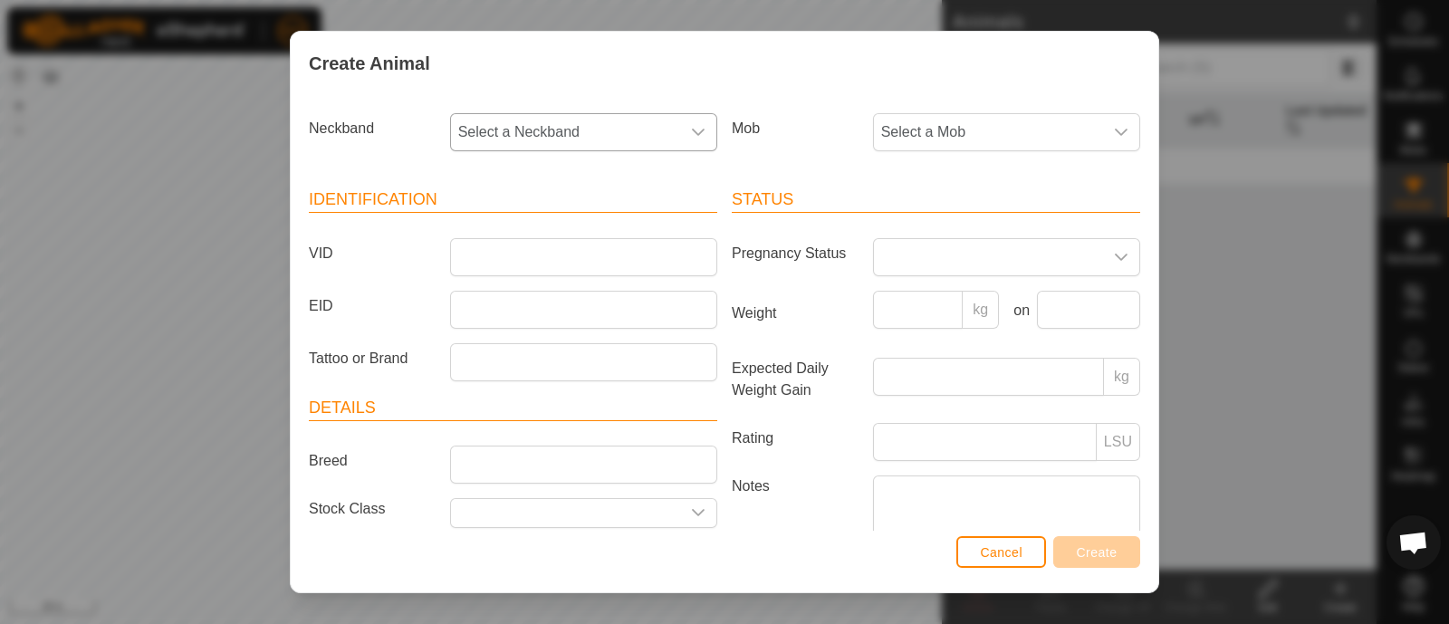
click at [696, 136] on icon "dropdown trigger" at bounding box center [698, 132] width 14 height 14
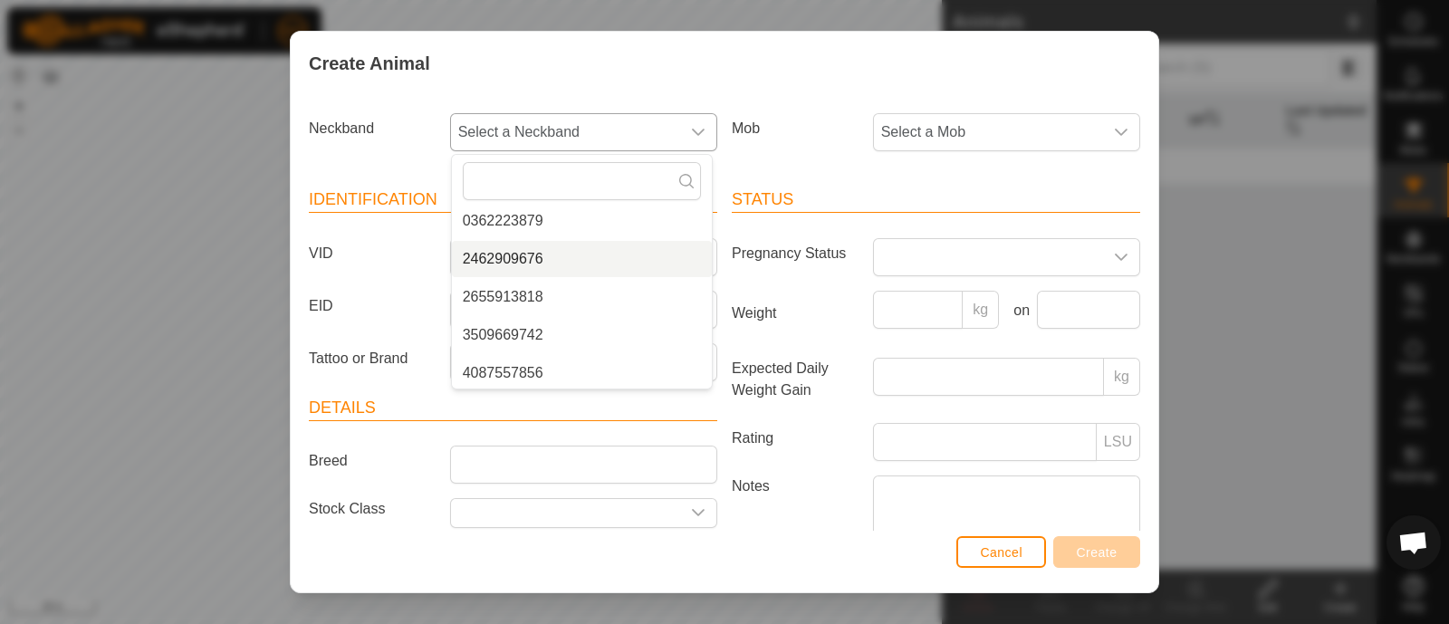
click at [579, 258] on li "2462909676" at bounding box center [582, 259] width 260 height 36
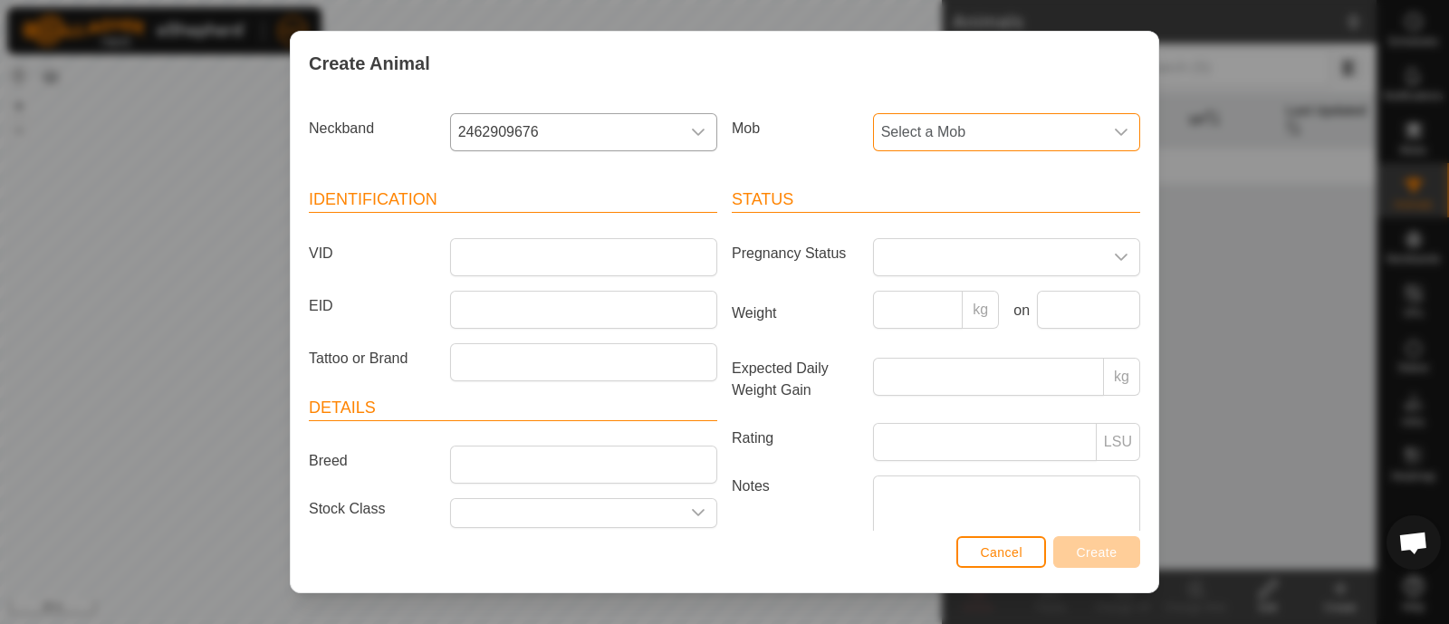
click at [905, 132] on span "Select a Mob" at bounding box center [988, 132] width 229 height 36
click at [602, 253] on input "VID" at bounding box center [583, 257] width 267 height 38
click at [663, 177] on div "Identification VID EID Tattoo or Brand Details Breed Stock Class Birth Month Ag…" at bounding box center [512, 405] width 423 height 479
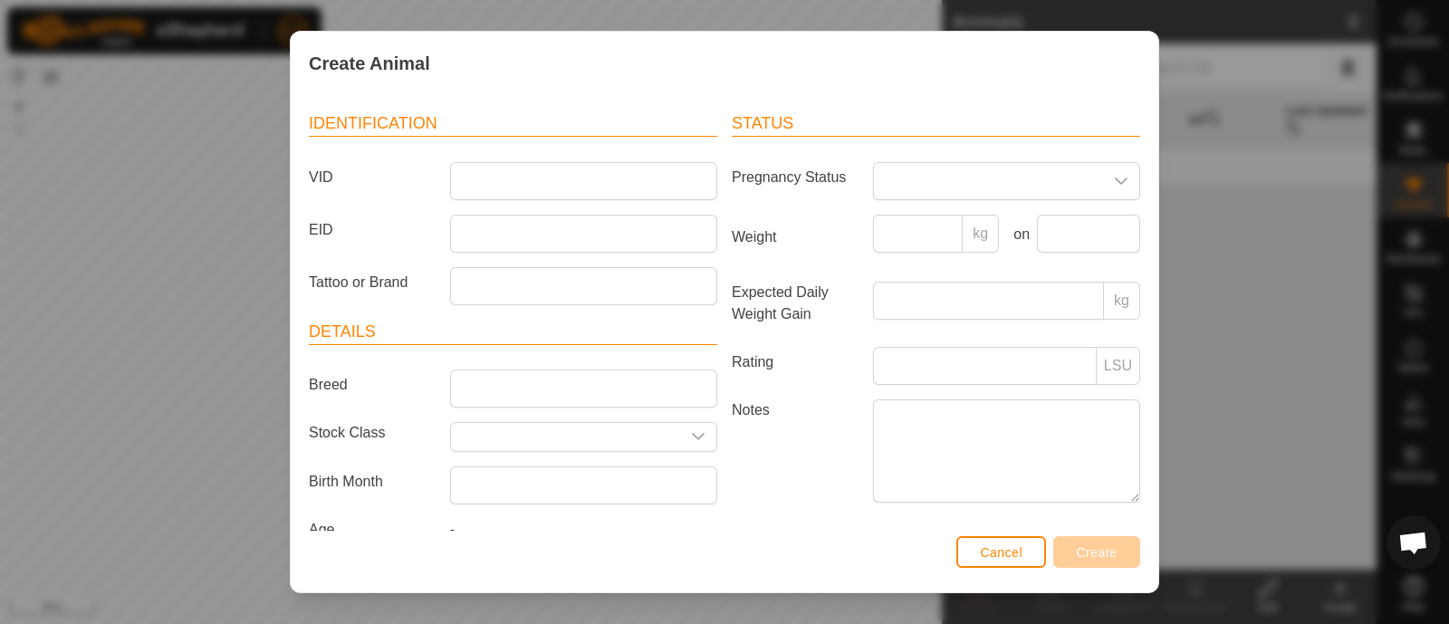
scroll to position [111, 0]
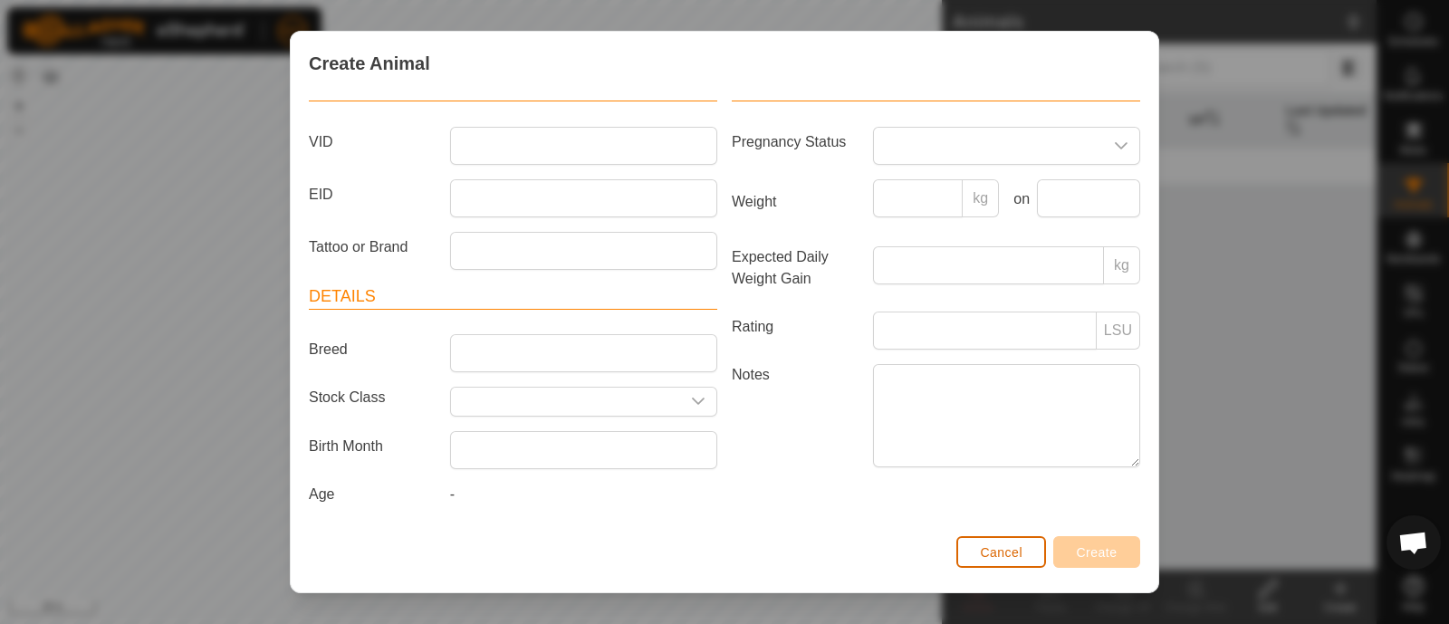
click at [1030, 554] on button "Cancel" at bounding box center [1001, 552] width 90 height 32
